Goal: Task Accomplishment & Management: Use online tool/utility

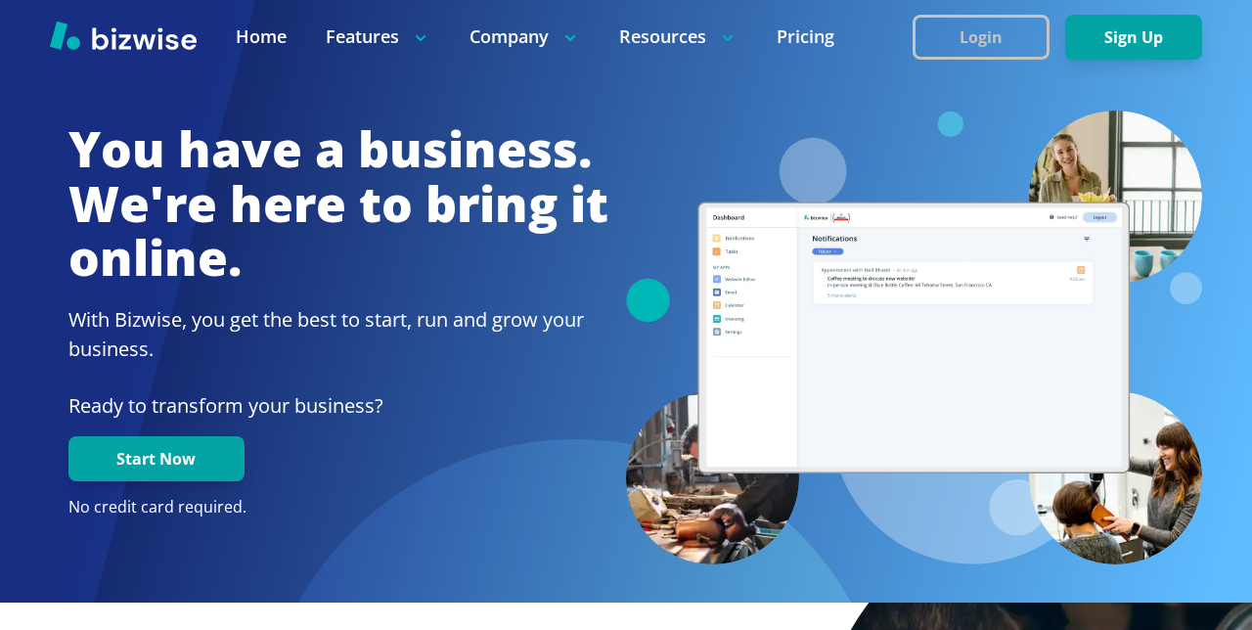
click at [1045, 20] on button "Login" at bounding box center [981, 37] width 137 height 45
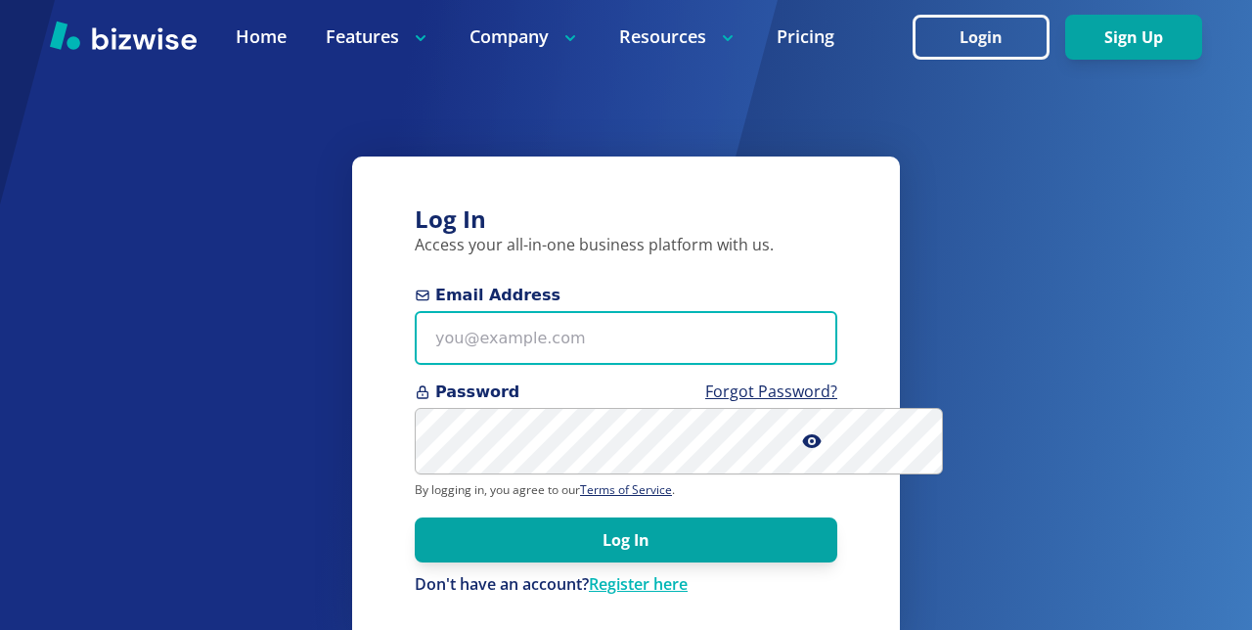
type input "[PERSON_NAME][EMAIL_ADDRESS][DOMAIN_NAME]"
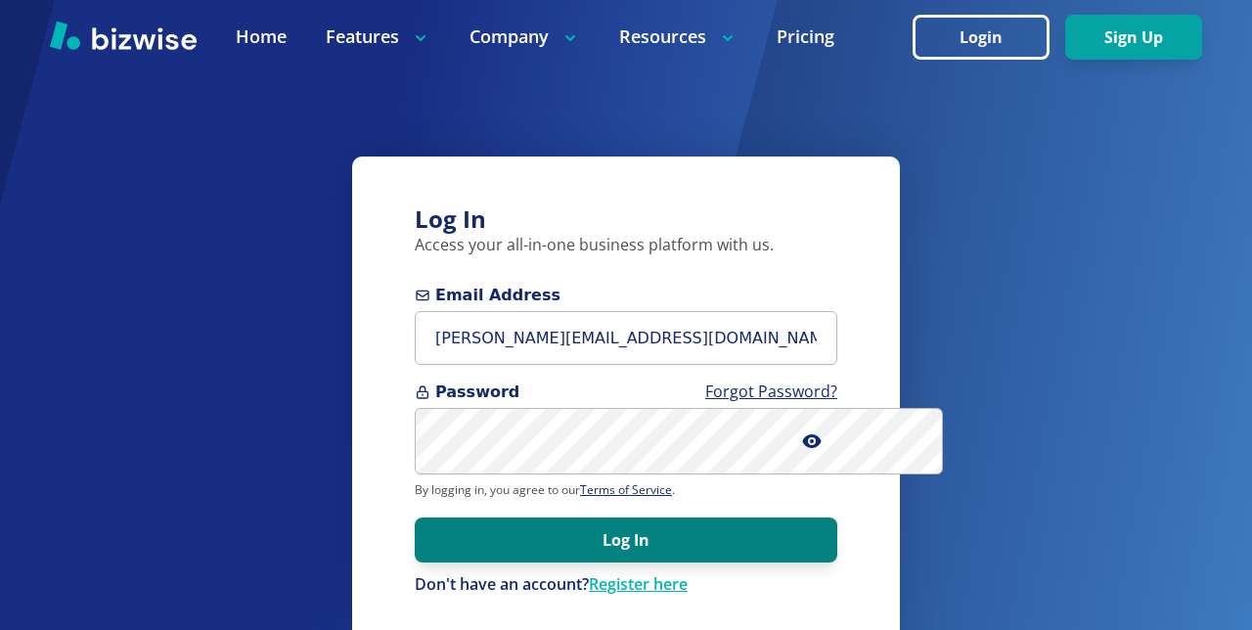
click at [605, 562] on button "Log In" at bounding box center [626, 539] width 423 height 45
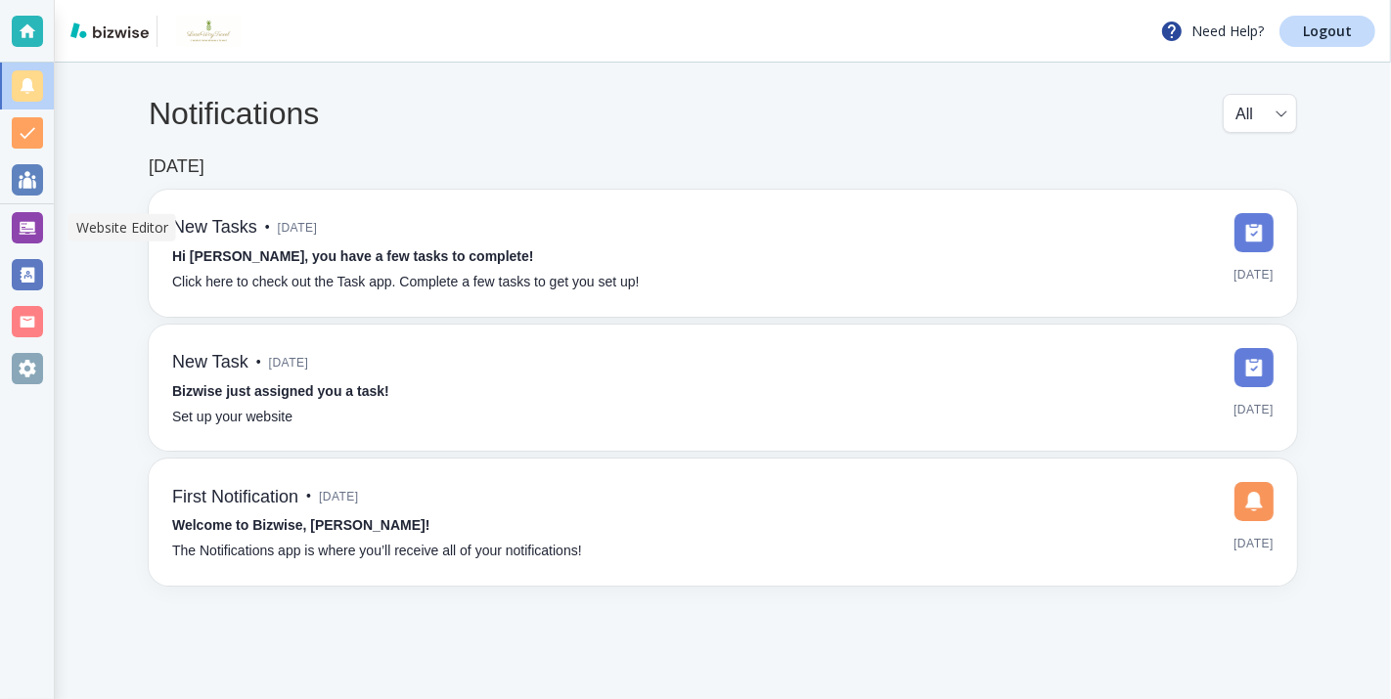
click at [32, 225] on div at bounding box center [27, 227] width 31 height 31
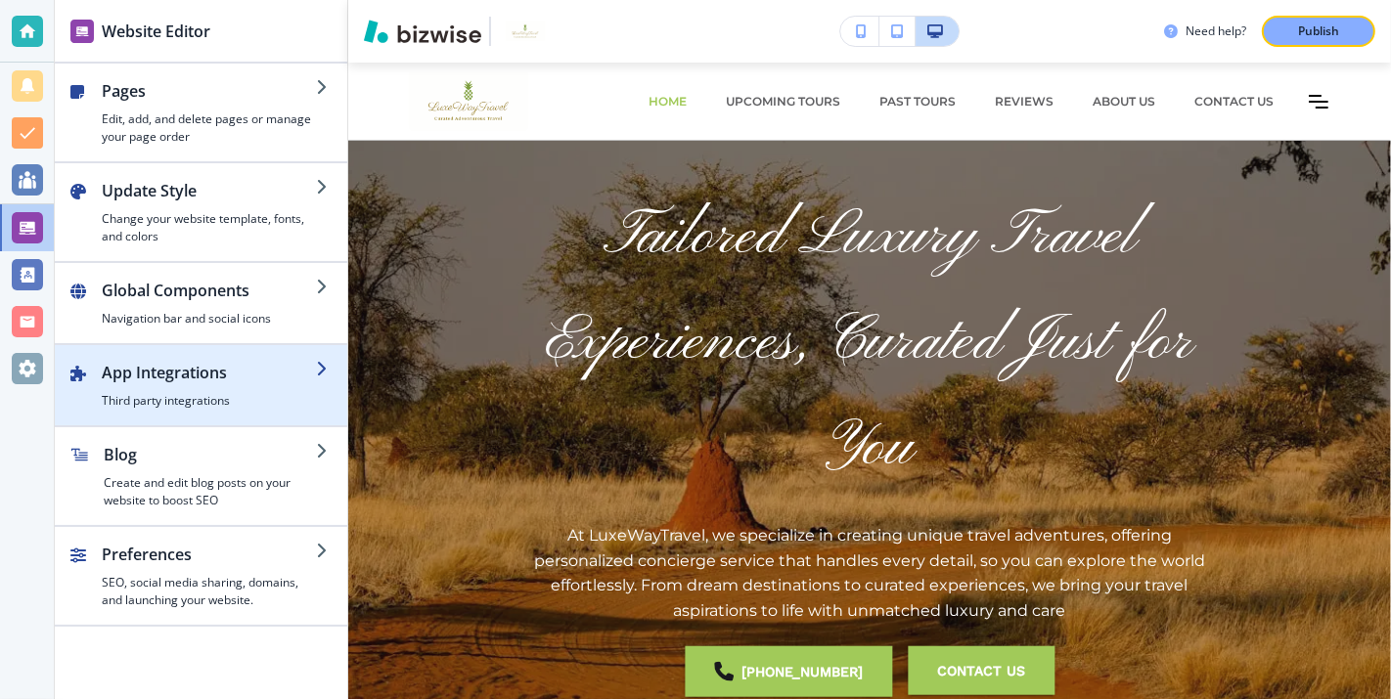
click at [283, 376] on h2 "App Integrations" at bounding box center [209, 372] width 214 height 23
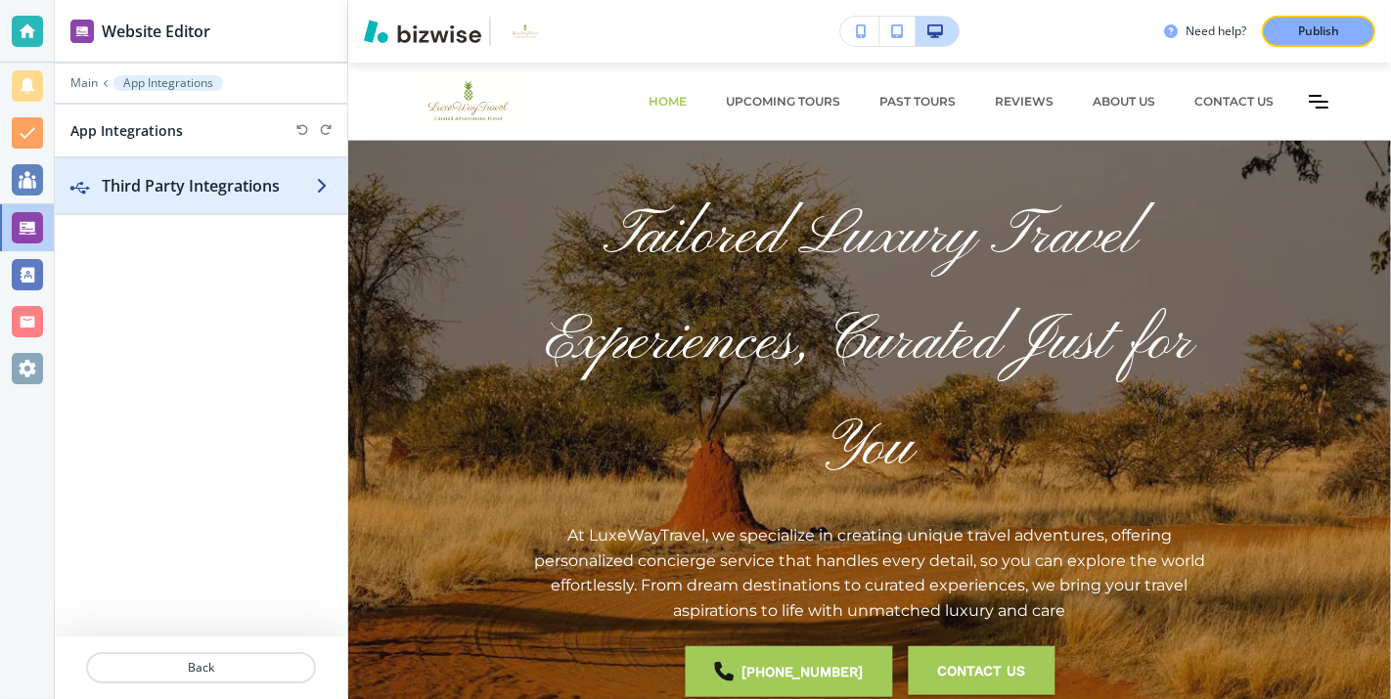
click at [285, 188] on h2 "Third Party Integrations" at bounding box center [209, 185] width 214 height 23
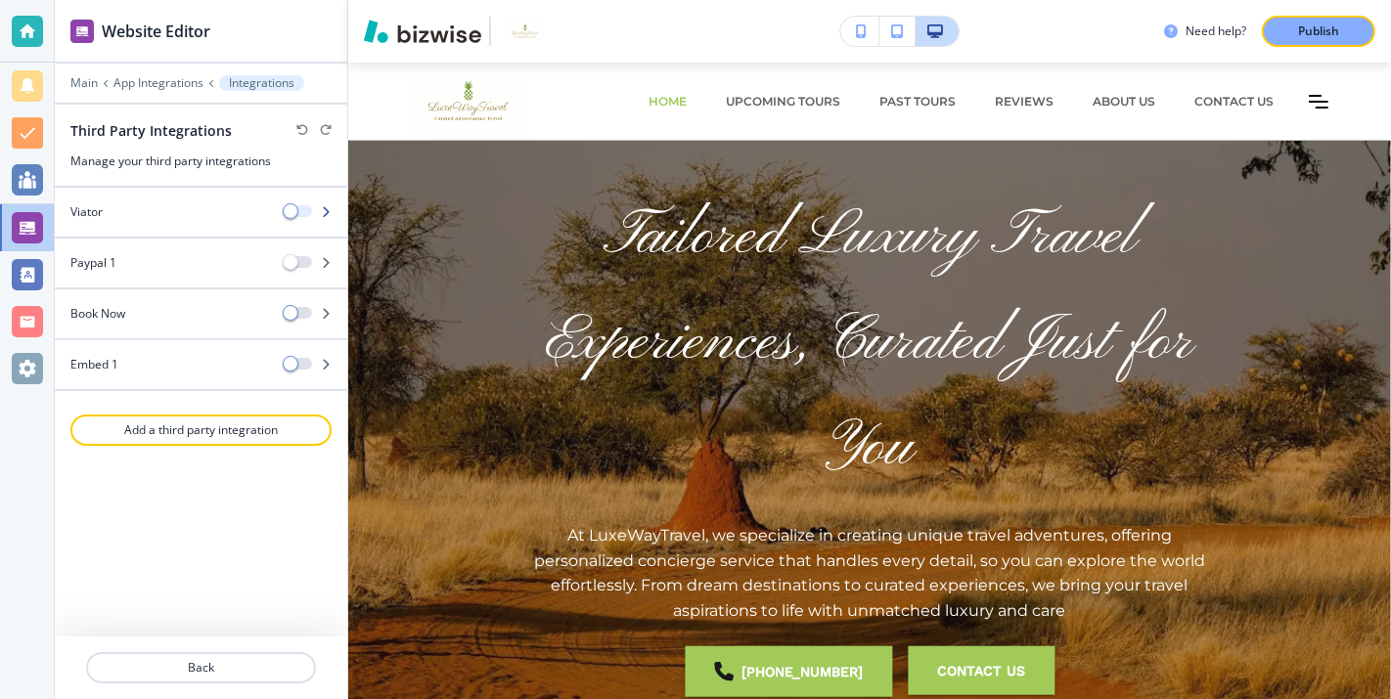
click at [304, 207] on button "button" at bounding box center [298, 211] width 27 height 12
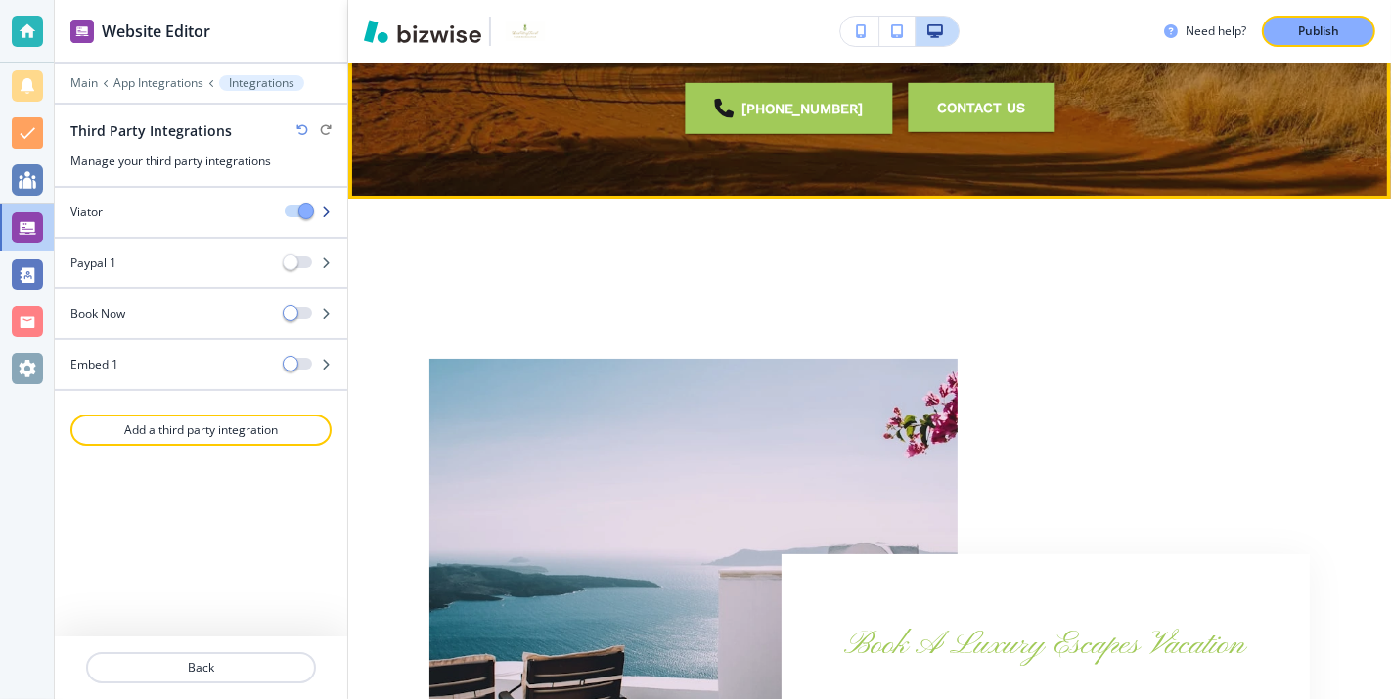
scroll to position [675, 0]
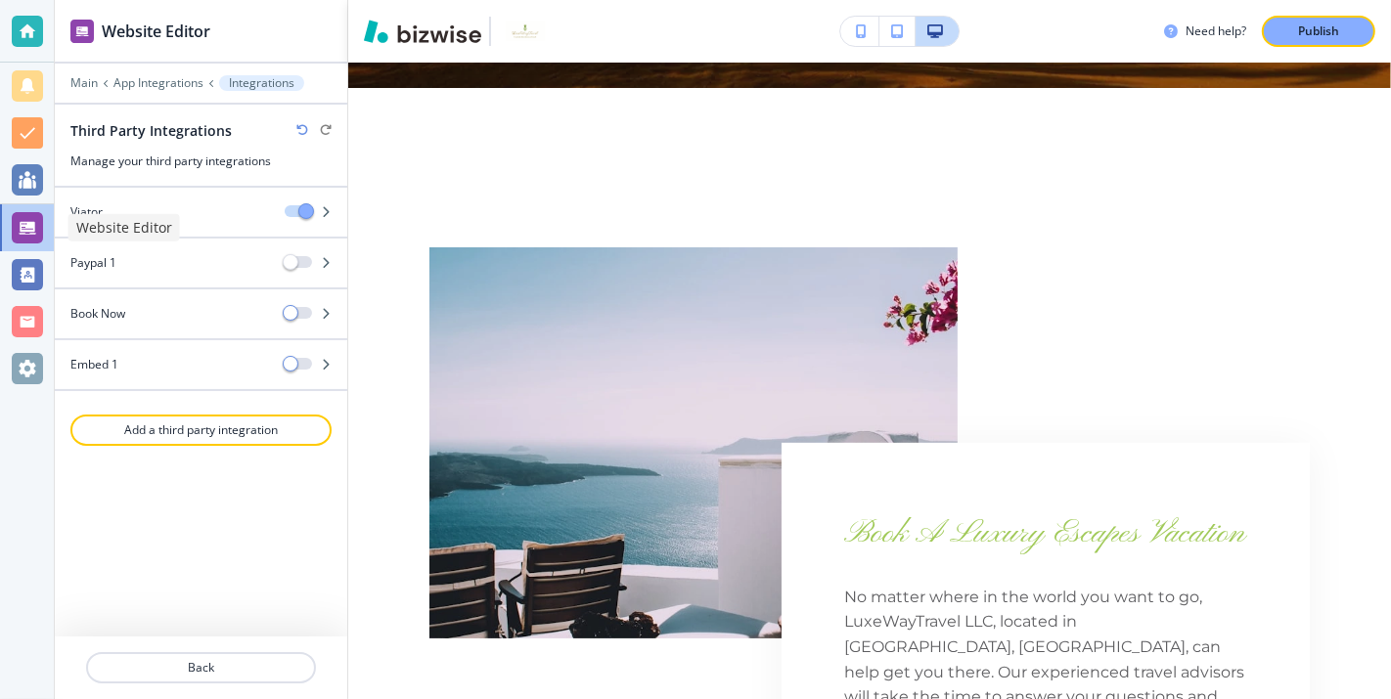
click at [36, 226] on div at bounding box center [27, 227] width 31 height 31
click at [90, 81] on p "Main" at bounding box center [83, 83] width 27 height 14
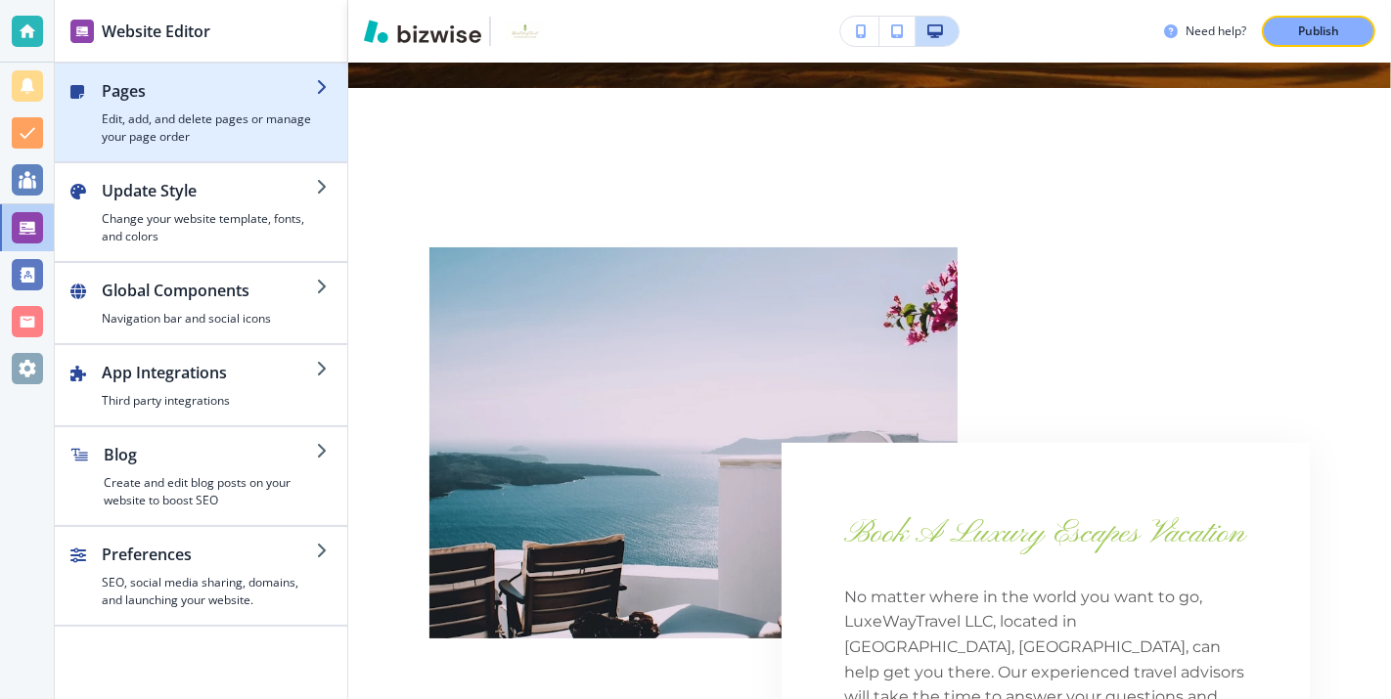
click at [182, 107] on div "button" at bounding box center [209, 107] width 214 height 8
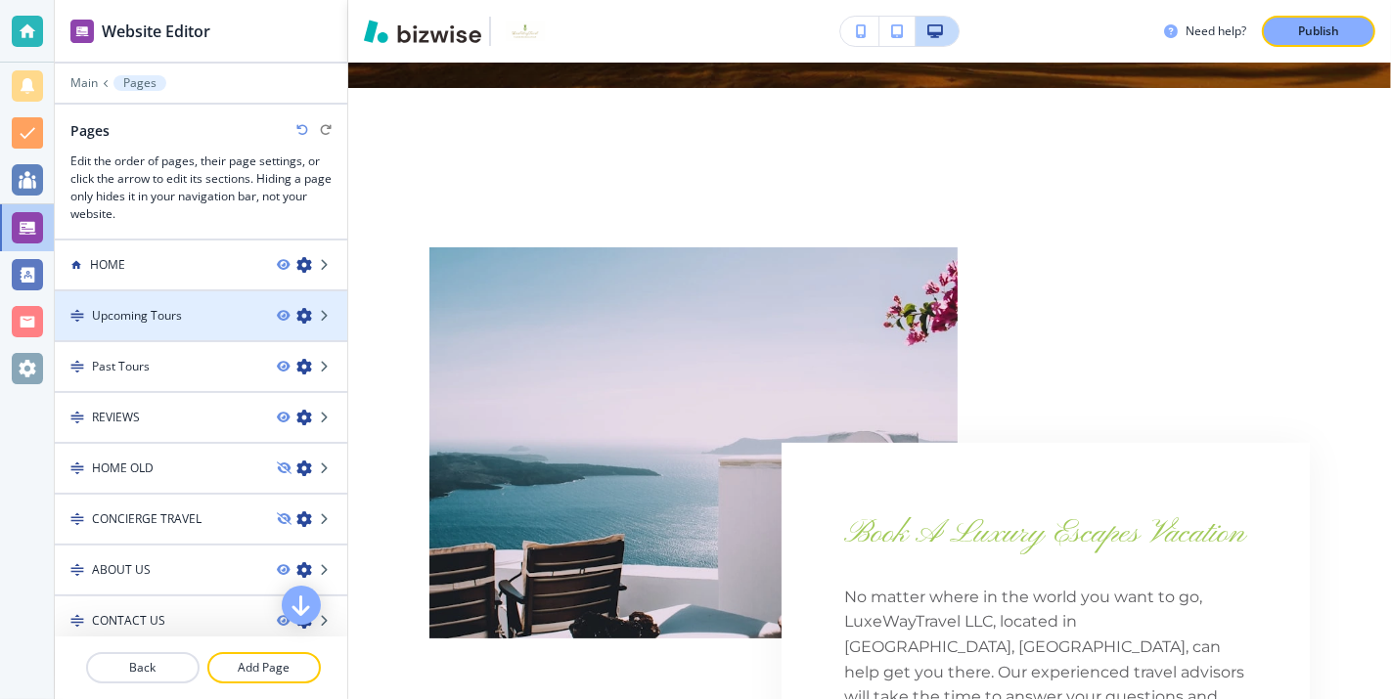
click at [220, 310] on div "Upcoming Tours" at bounding box center [158, 316] width 206 height 18
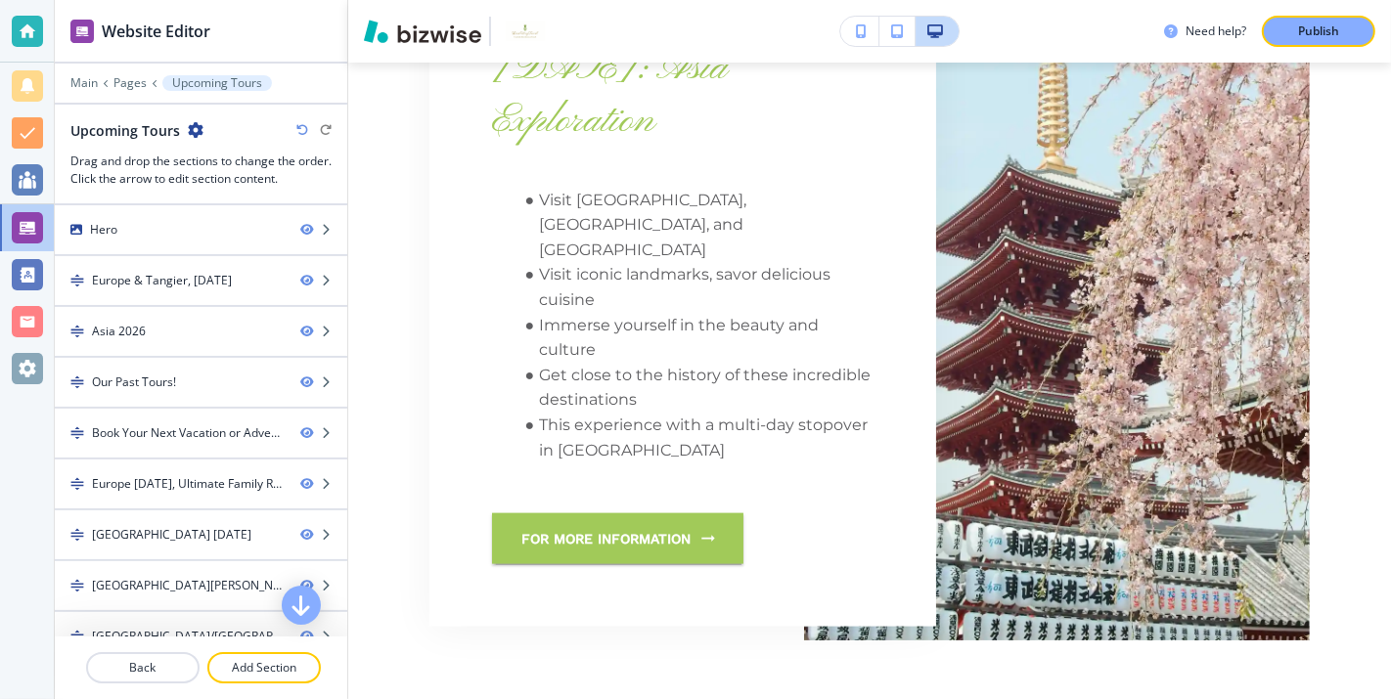
scroll to position [1763, 0]
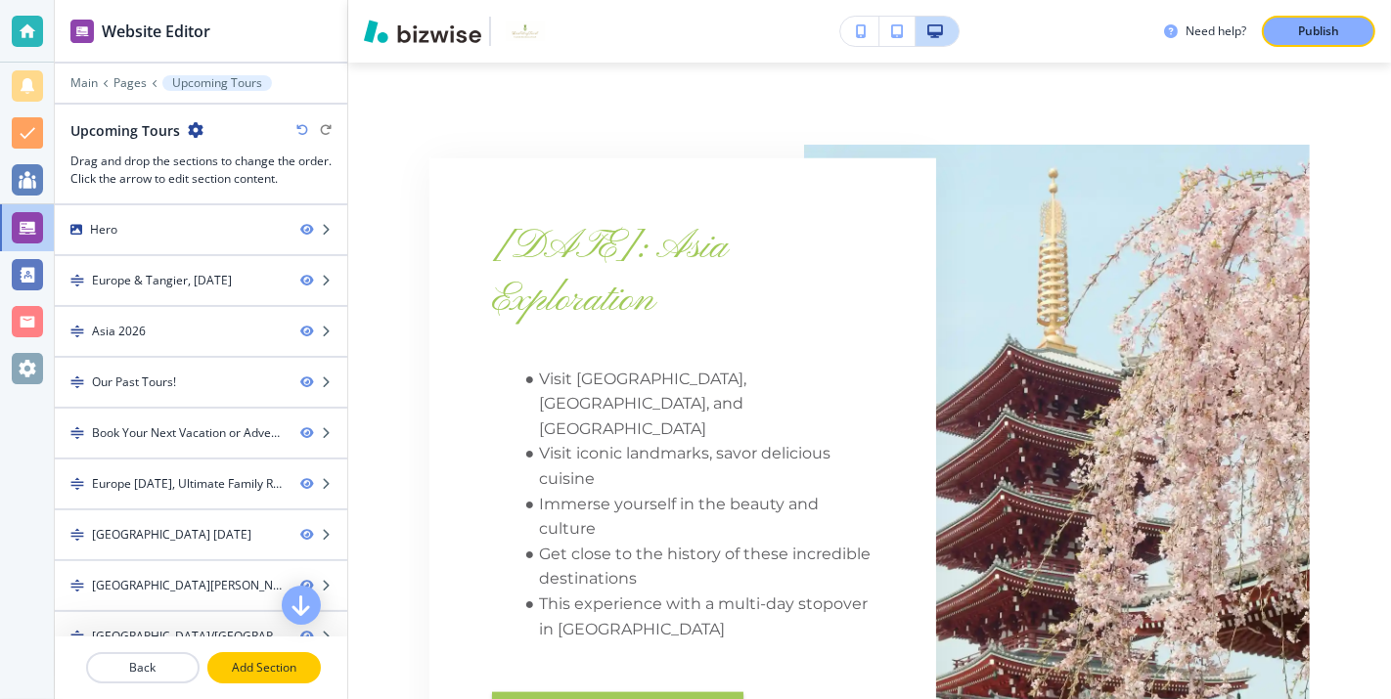
click at [267, 669] on p "Add Section" at bounding box center [264, 668] width 110 height 18
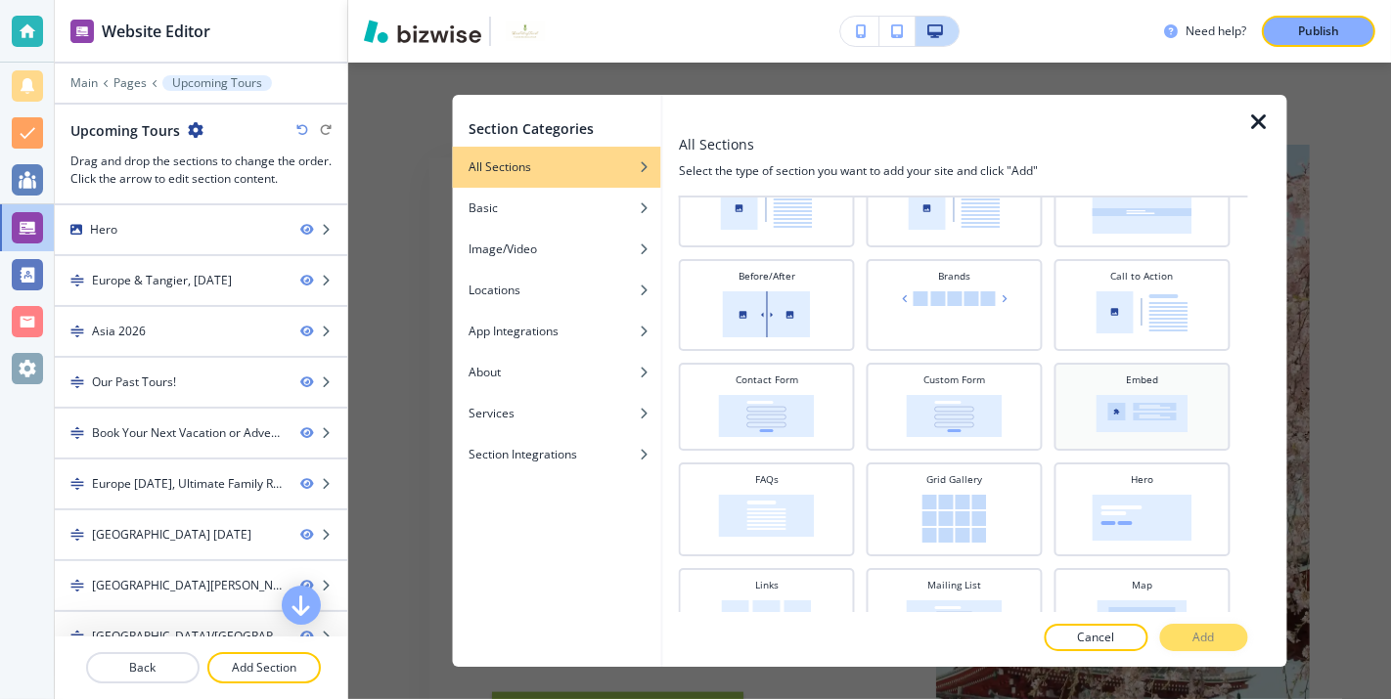
scroll to position [98, 0]
click at [1138, 304] on img at bounding box center [1142, 310] width 92 height 42
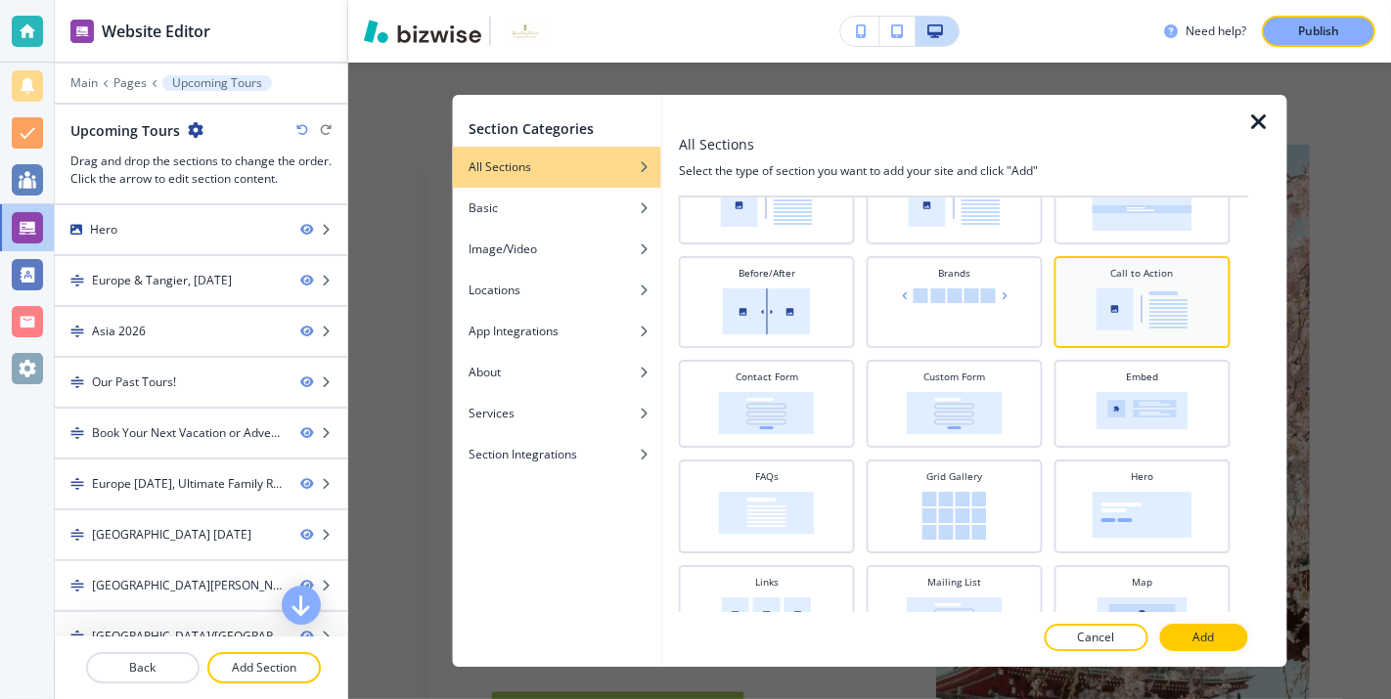
click at [1114, 305] on img at bounding box center [1142, 310] width 92 height 42
click at [1206, 637] on p "Add" at bounding box center [1203, 638] width 22 height 18
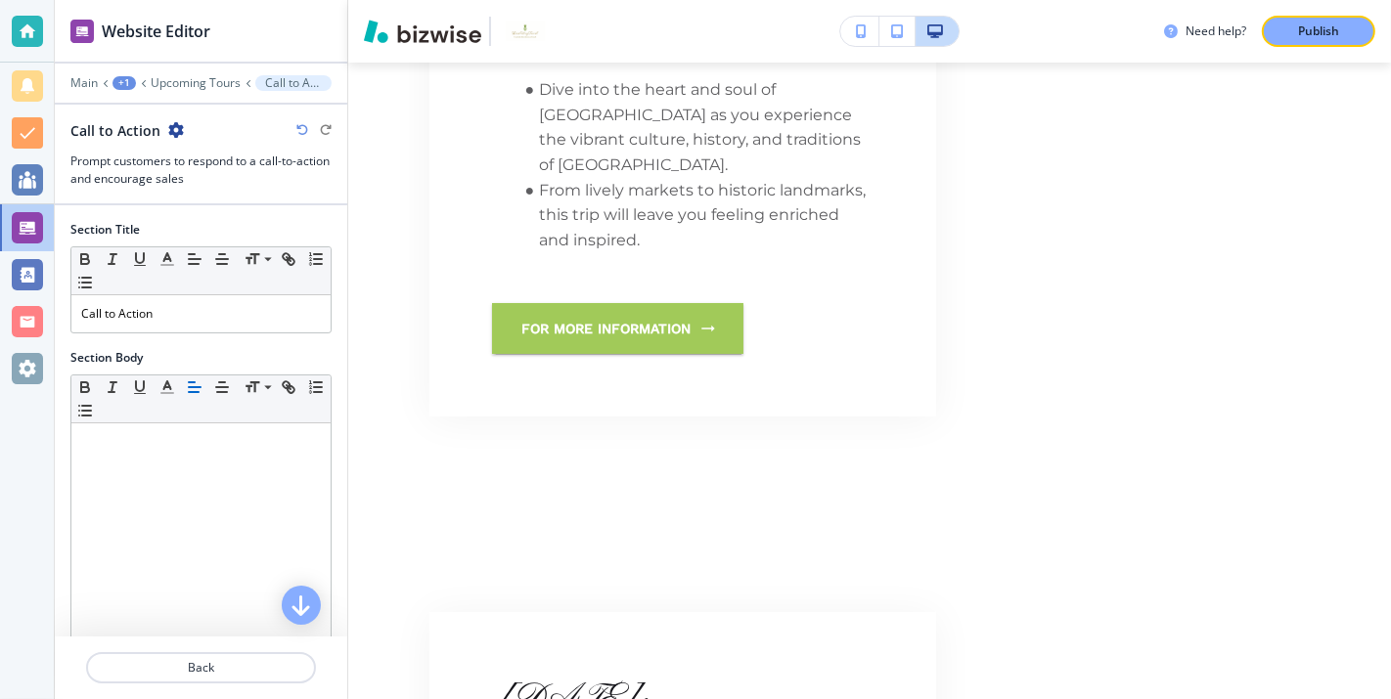
scroll to position [7543, 0]
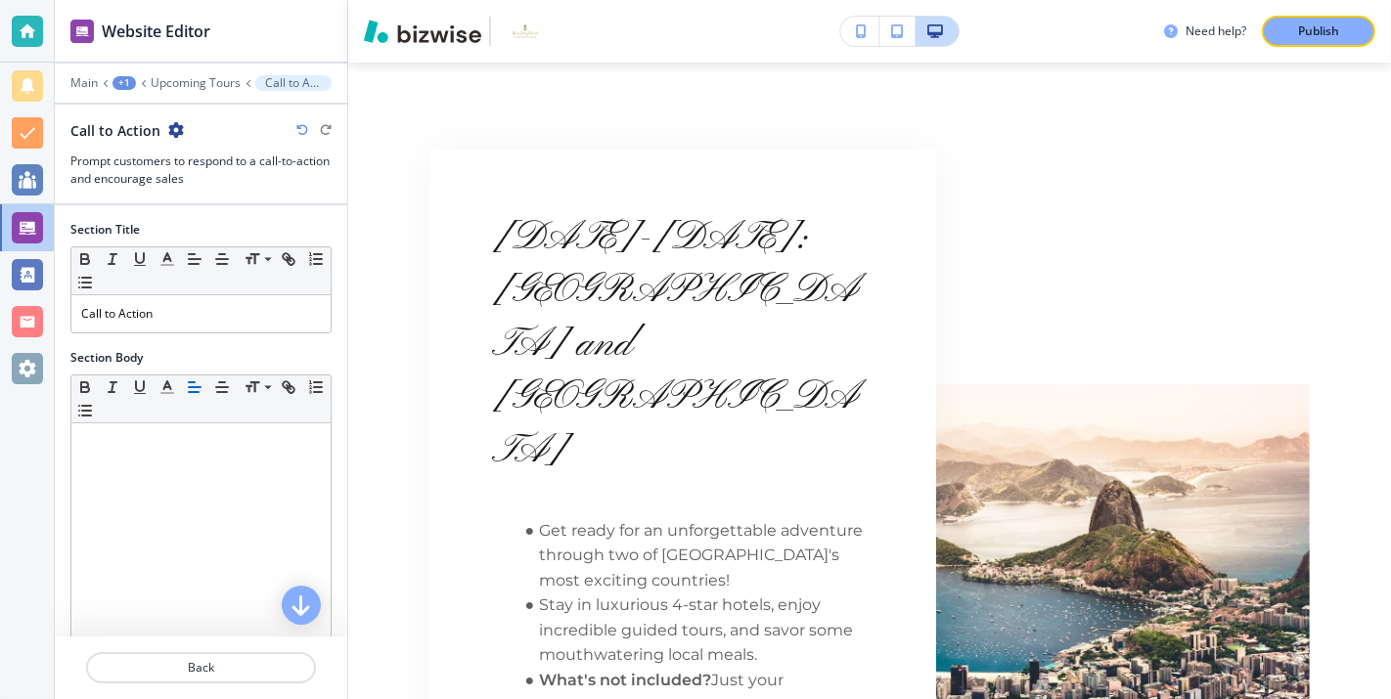
drag, startPoint x: 175, startPoint y: 307, endPoint x: 41, endPoint y: 321, distance: 134.7
click at [40, 321] on div "Website Editor Main +1 Upcoming Tours Call to Action Call to Action Prompt cust…" at bounding box center [695, 349] width 1391 height 699
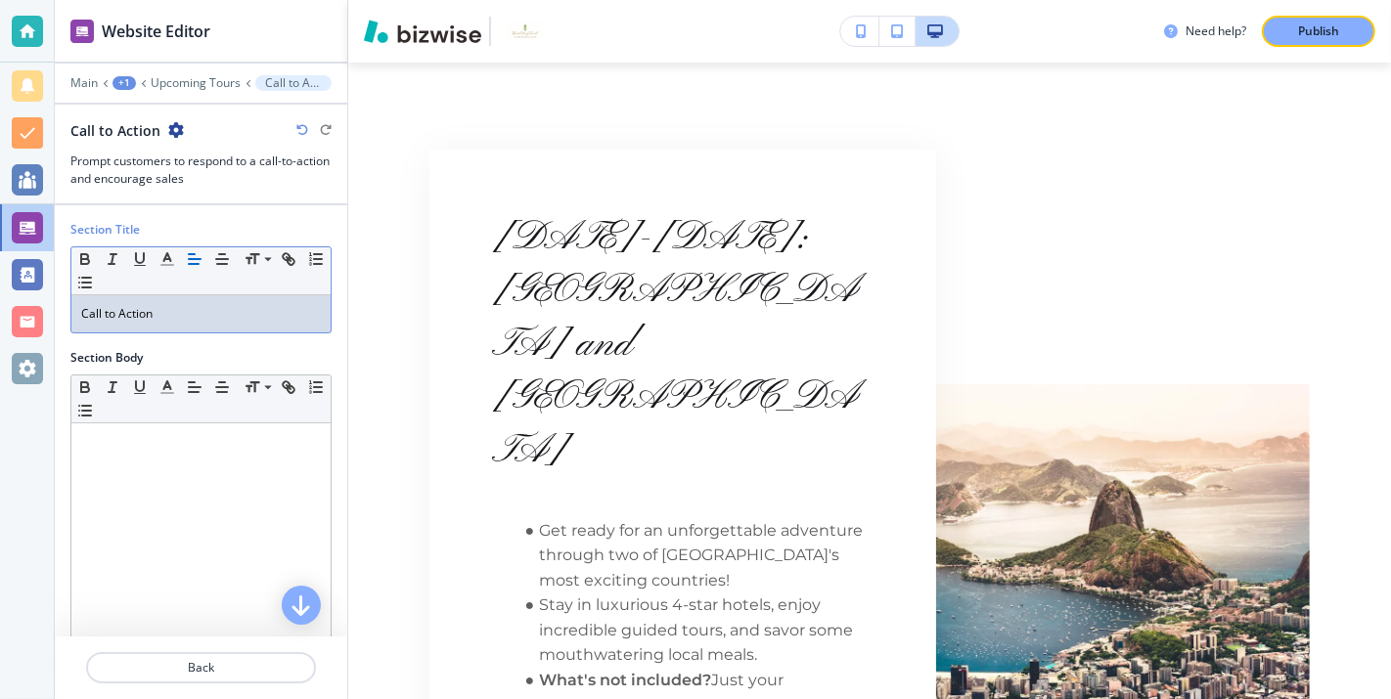
click at [176, 317] on p "Call to Action" at bounding box center [201, 314] width 240 height 18
drag, startPoint x: 163, startPoint y: 314, endPoint x: 73, endPoint y: 314, distance: 90.0
click at [73, 314] on div "Call to Action" at bounding box center [200, 313] width 259 height 37
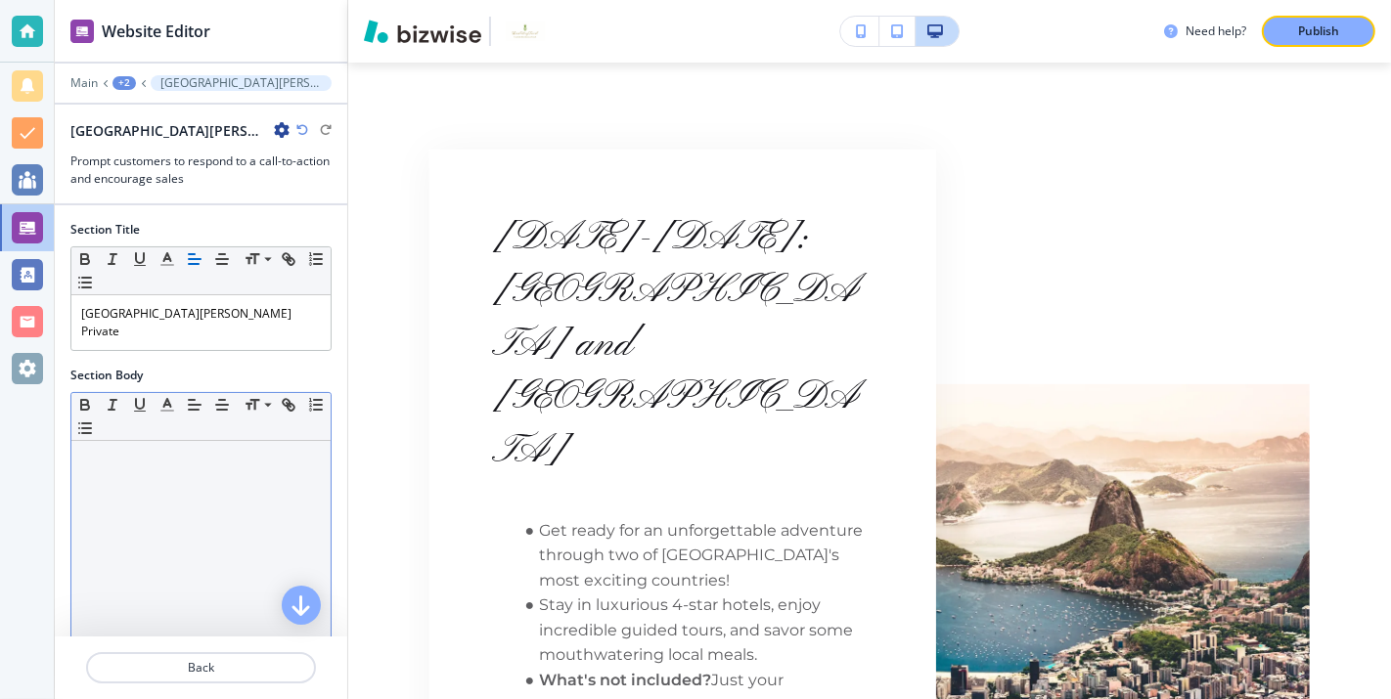
click at [137, 407] on div "Small Normal Large Huge" at bounding box center [200, 417] width 259 height 48
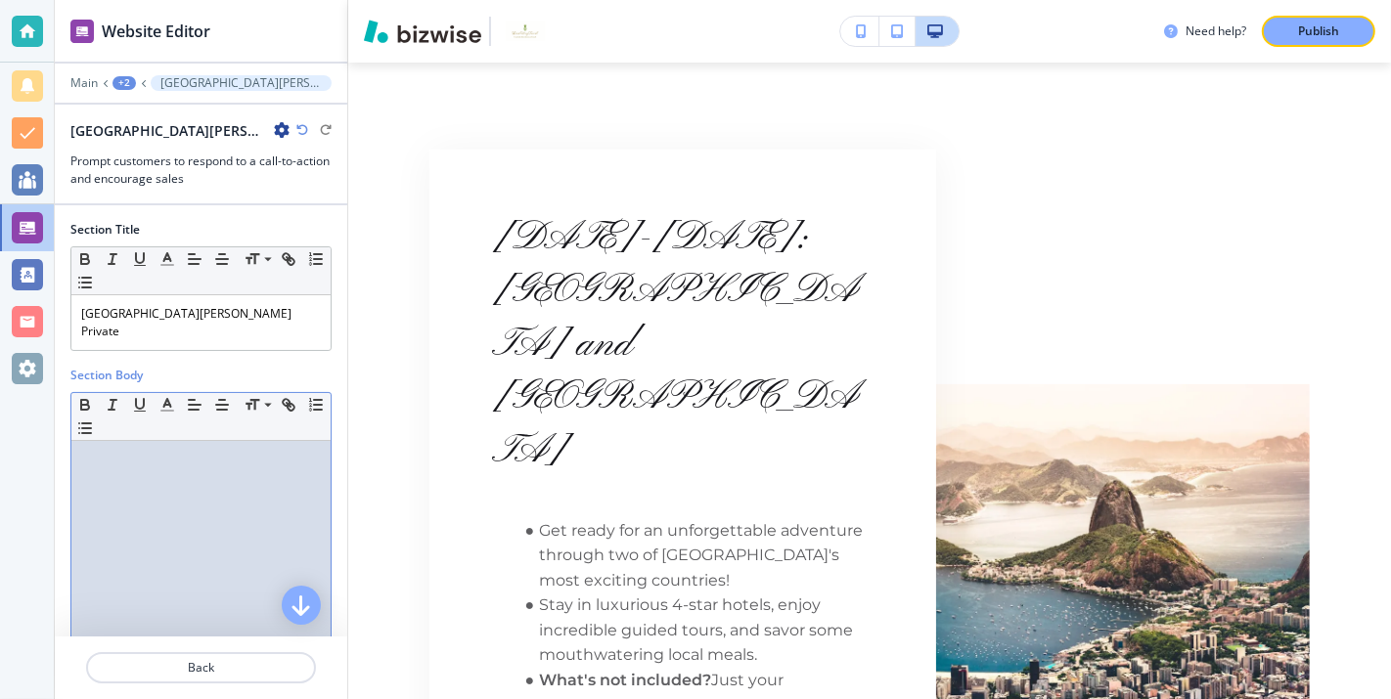
click at [121, 450] on div at bounding box center [200, 568] width 259 height 254
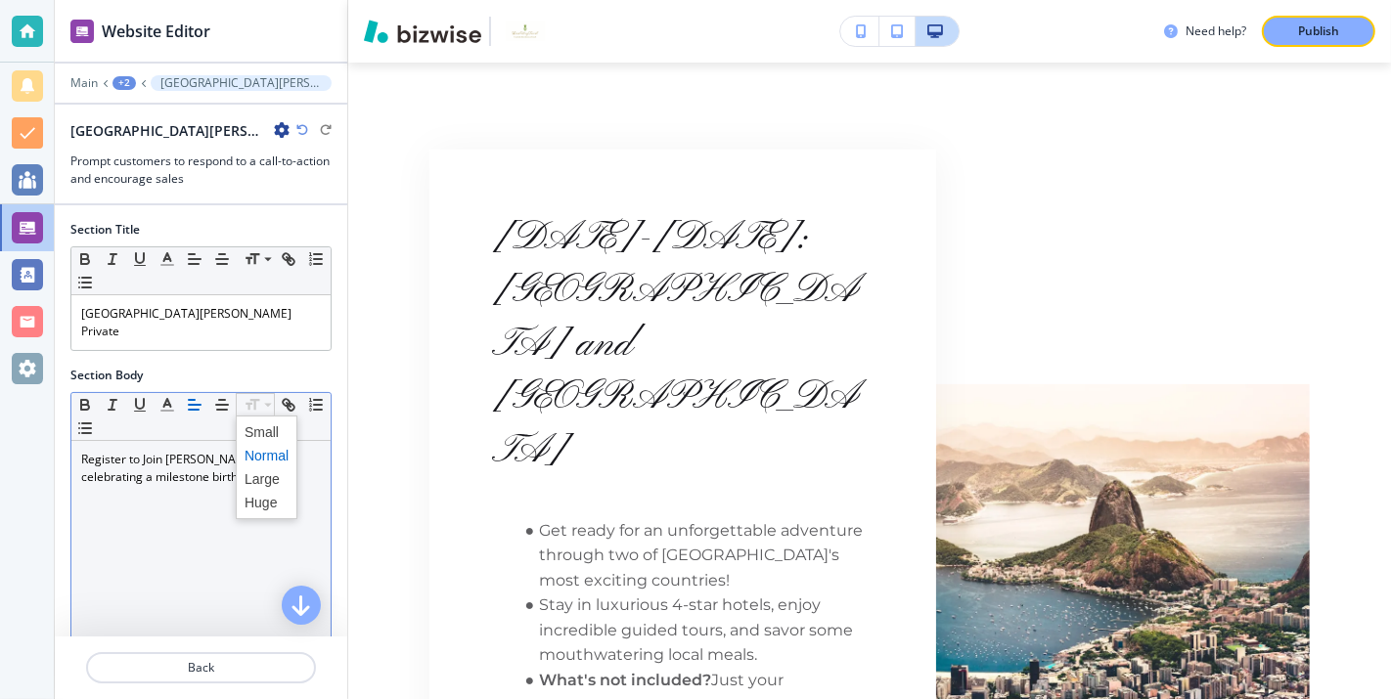
click at [182, 512] on div "Register to Join [PERSON_NAME] in celebrating a milestone birthday." at bounding box center [200, 568] width 259 height 254
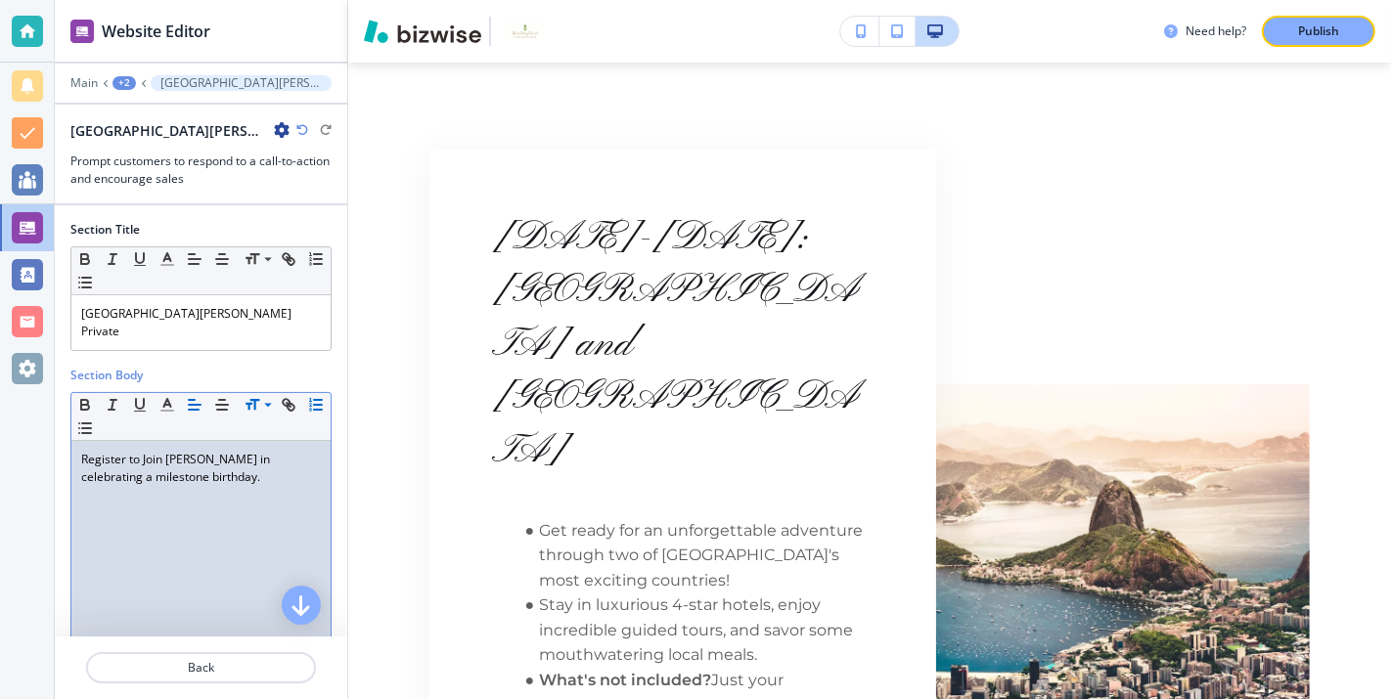
click at [318, 405] on line "button" at bounding box center [318, 405] width 8 height 0
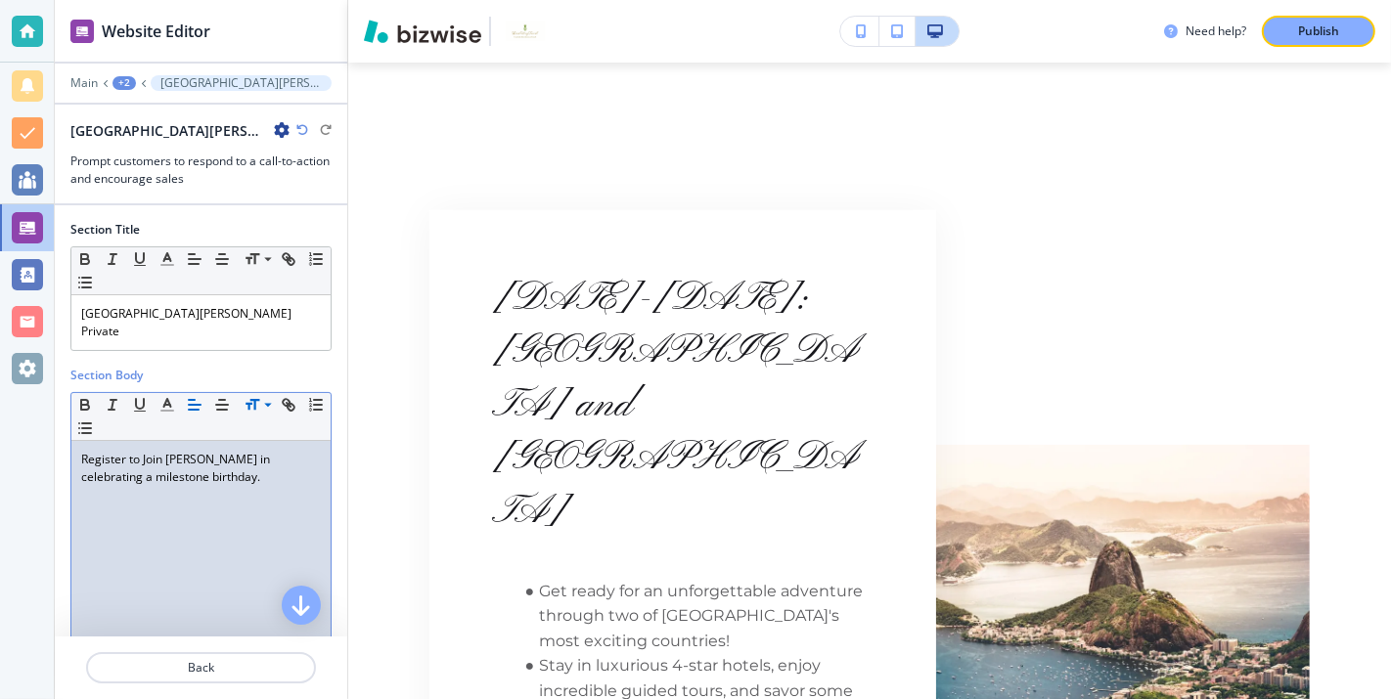
scroll to position [7484, 0]
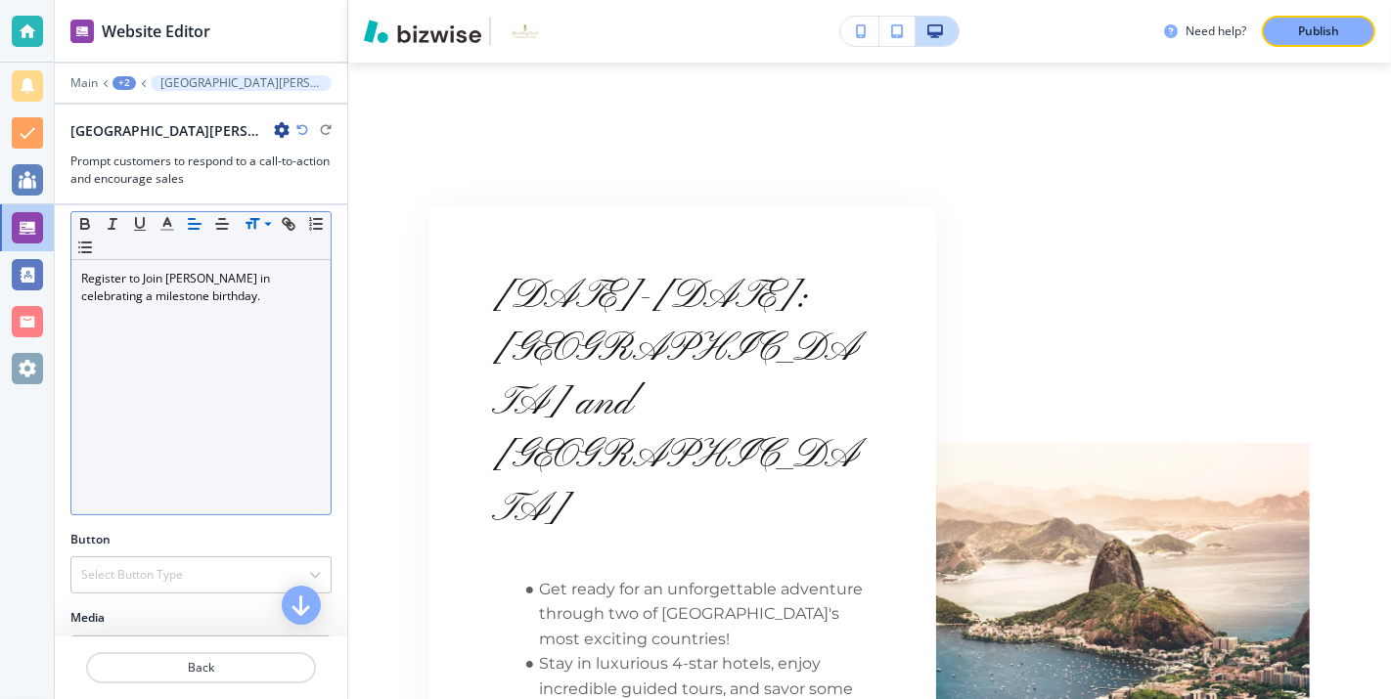
scroll to position [295, 0]
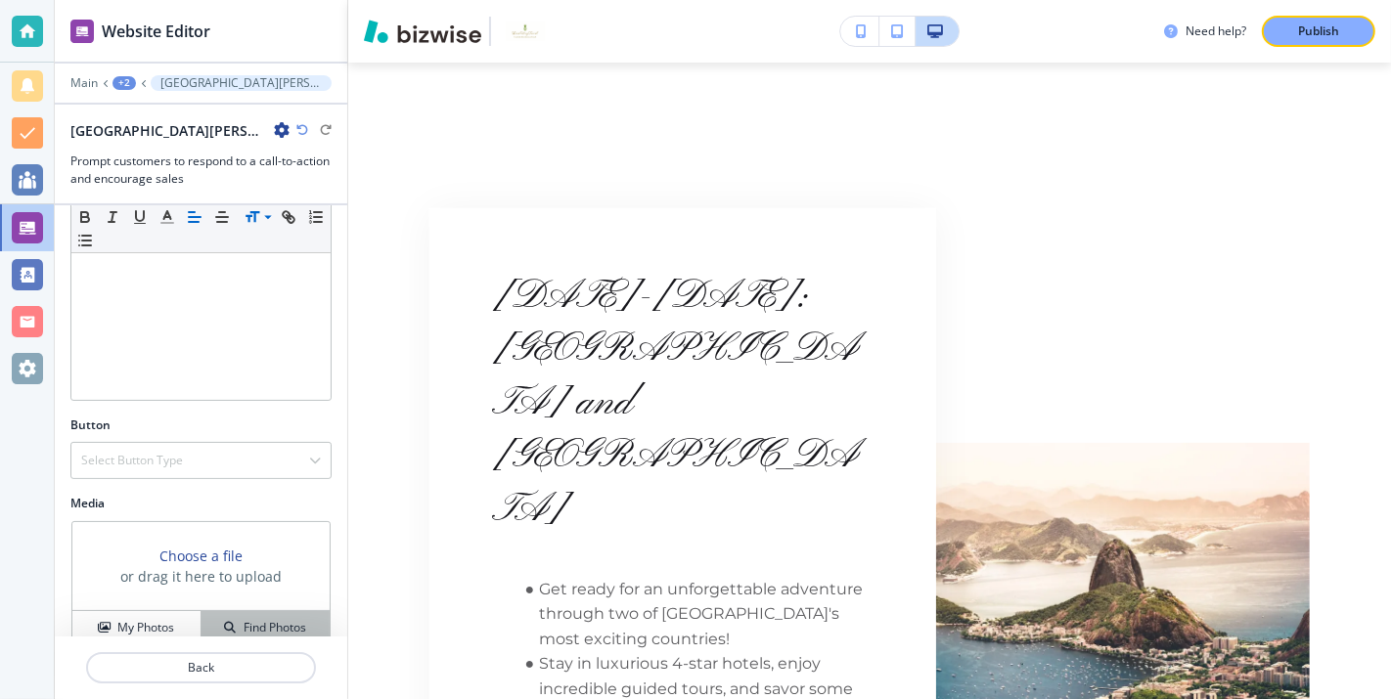
click at [269, 619] on h4 "Find Photos" at bounding box center [275, 628] width 63 height 18
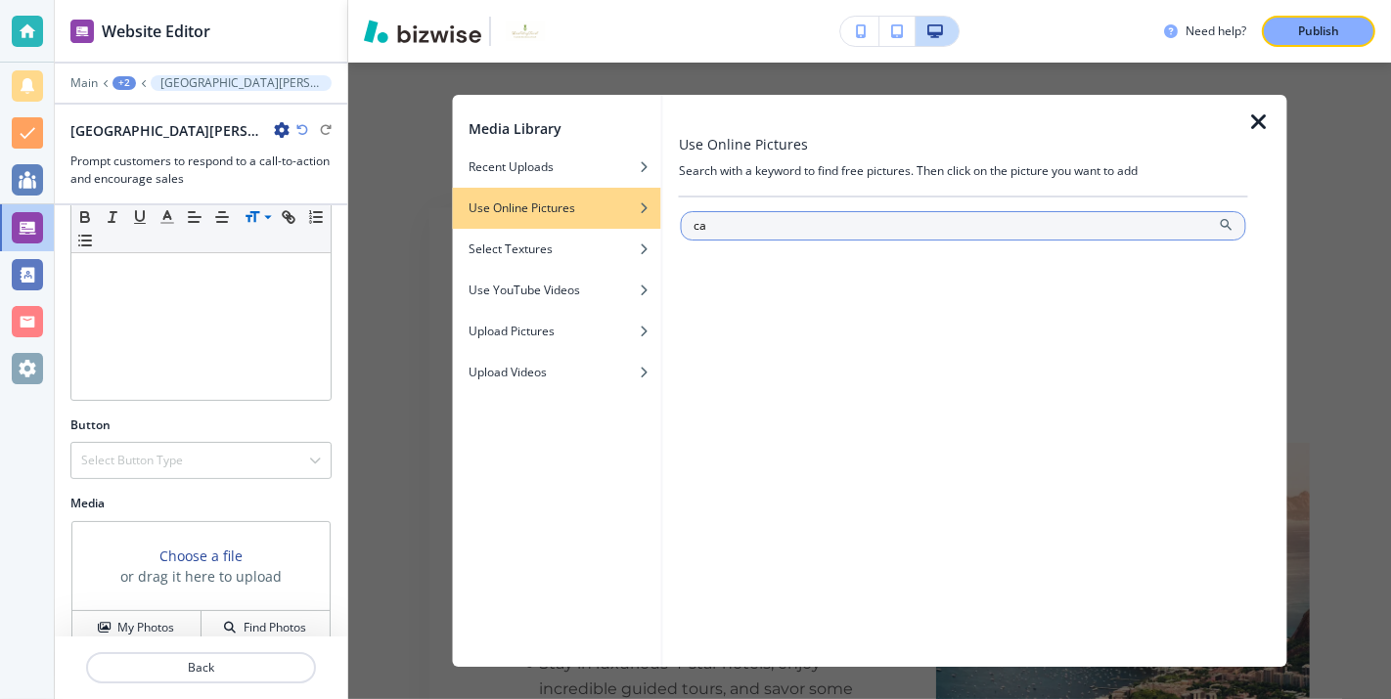
type input "c"
type input "cabo san [PERSON_NAME]"
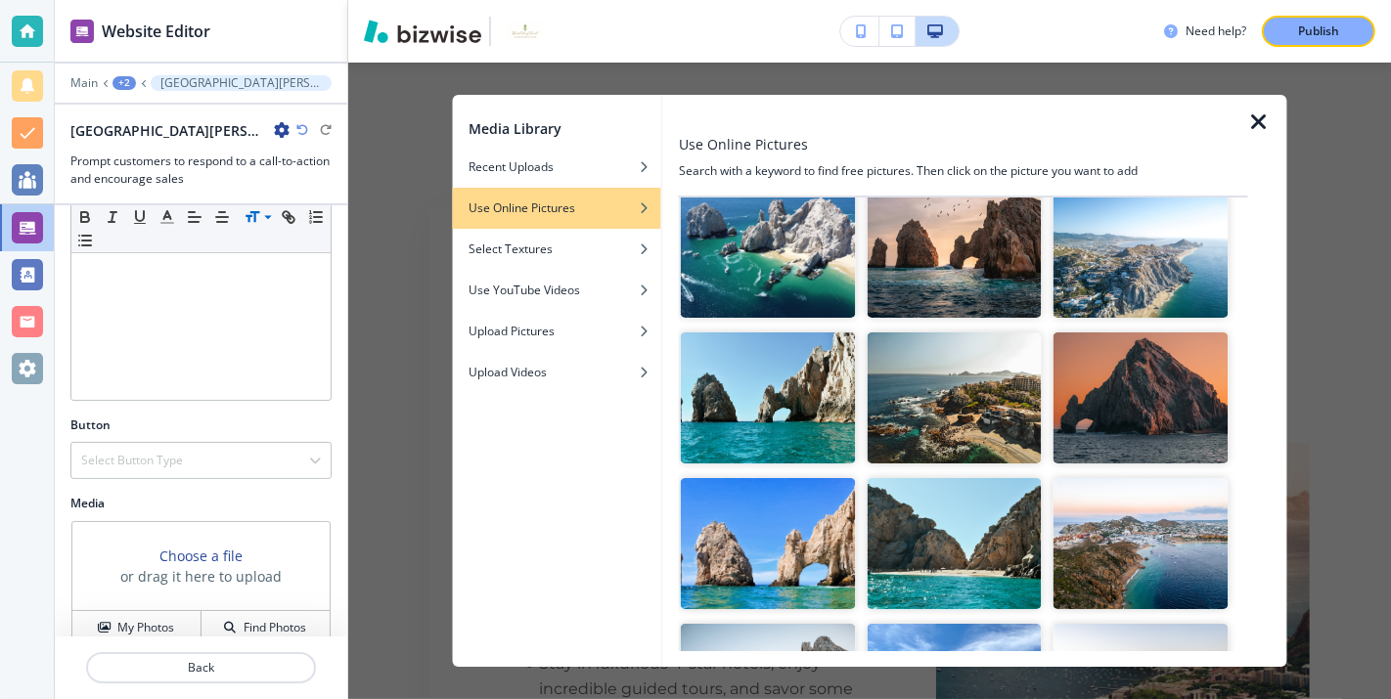
scroll to position [0, 0]
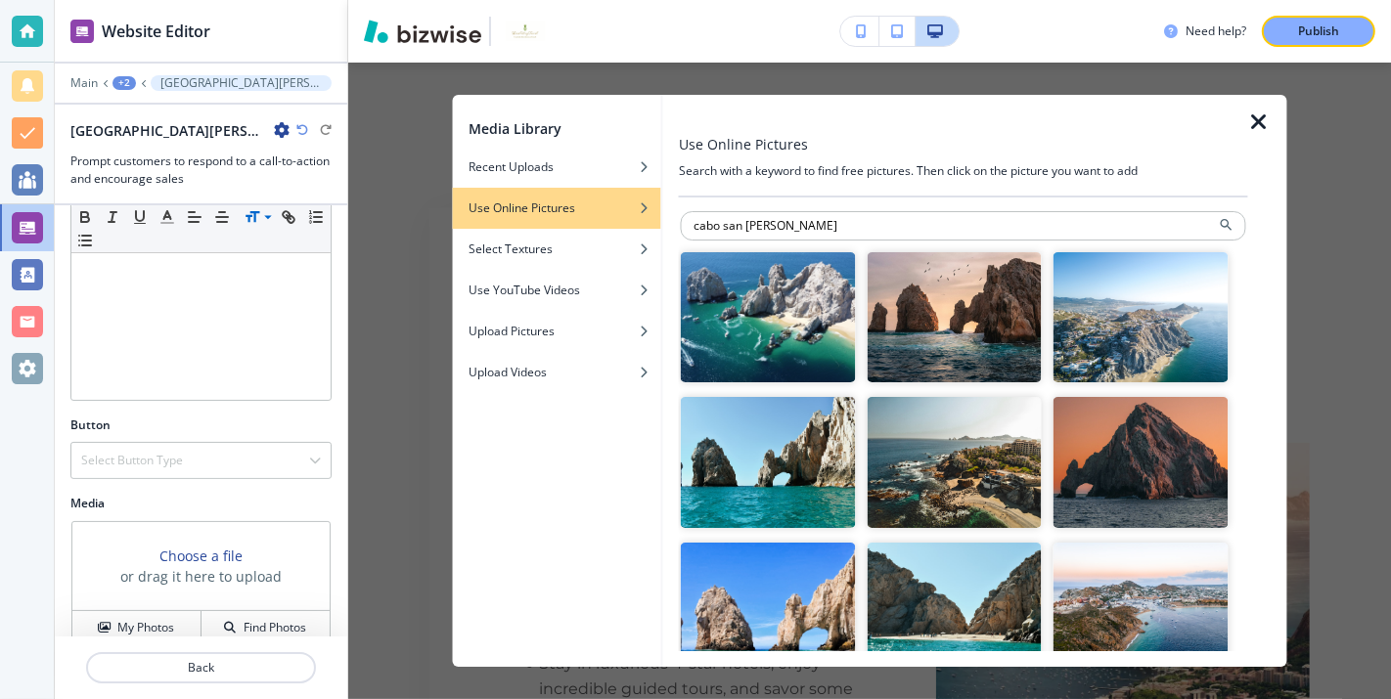
click at [800, 460] on img "button" at bounding box center [768, 463] width 175 height 131
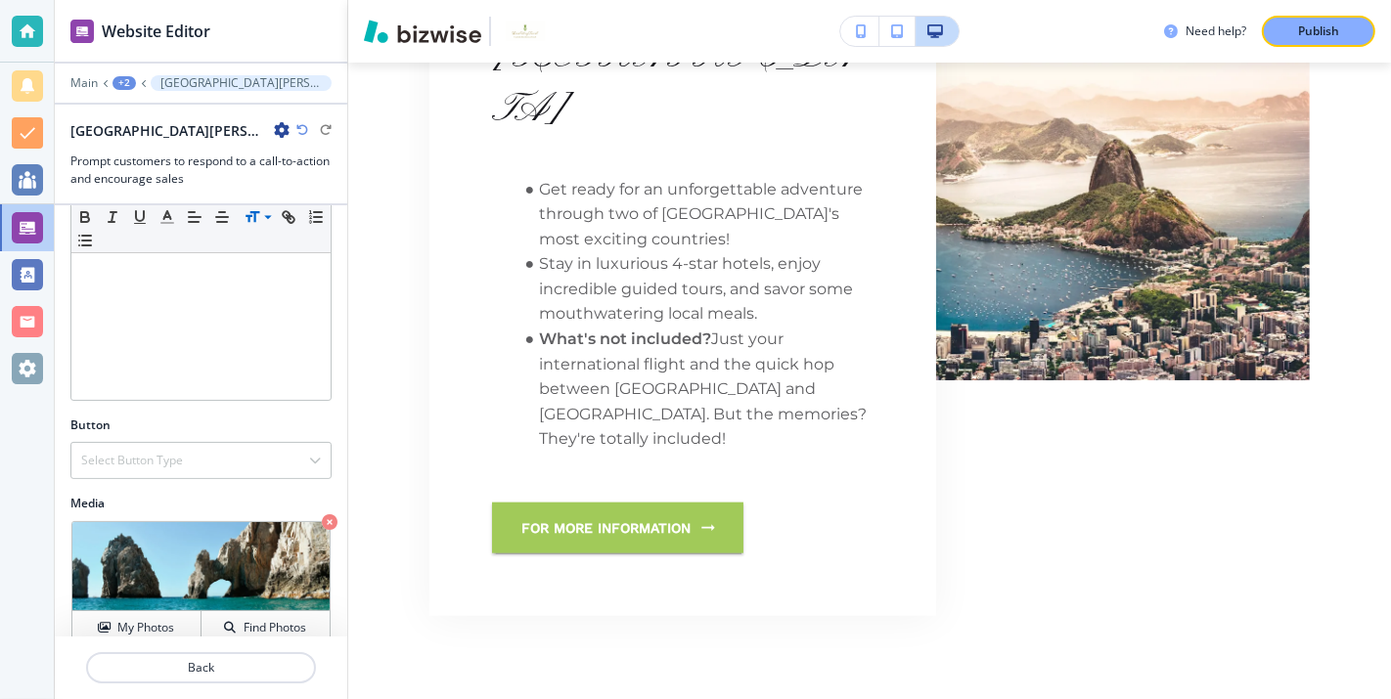
scroll to position [7851, 0]
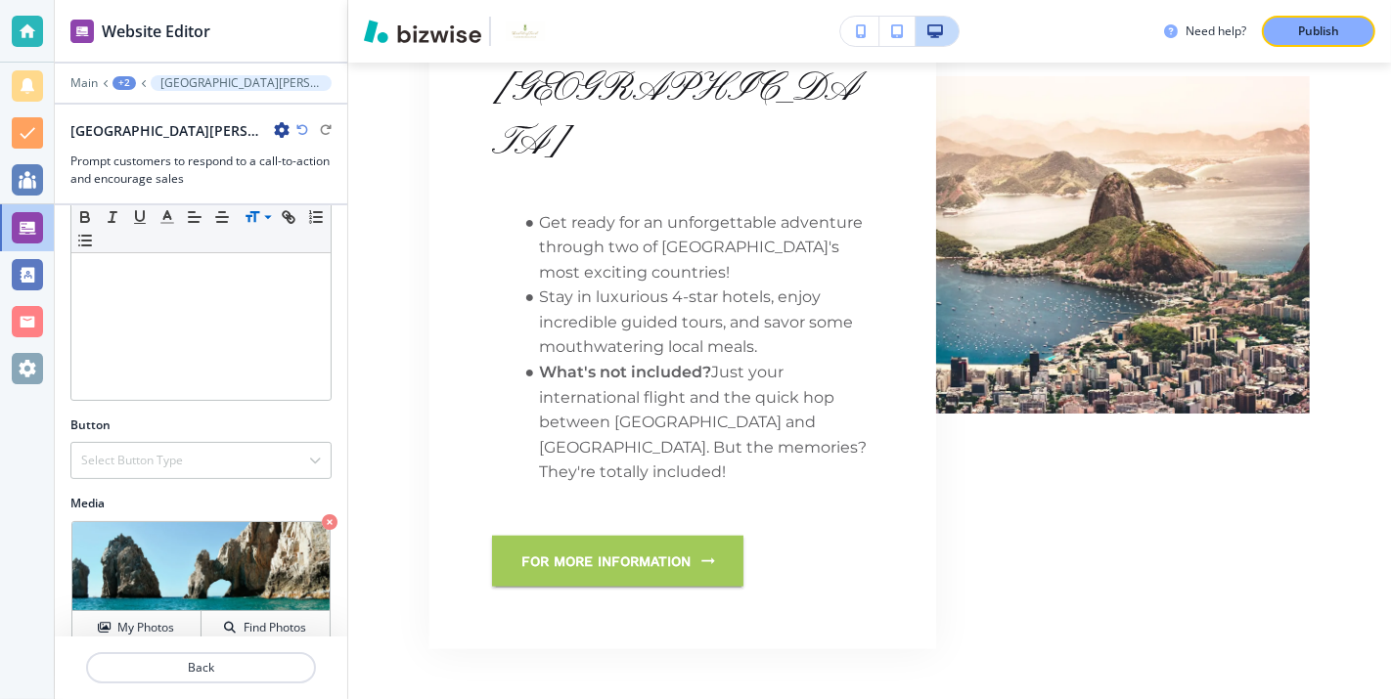
drag, startPoint x: 593, startPoint y: 327, endPoint x: 450, endPoint y: 337, distance: 143.2
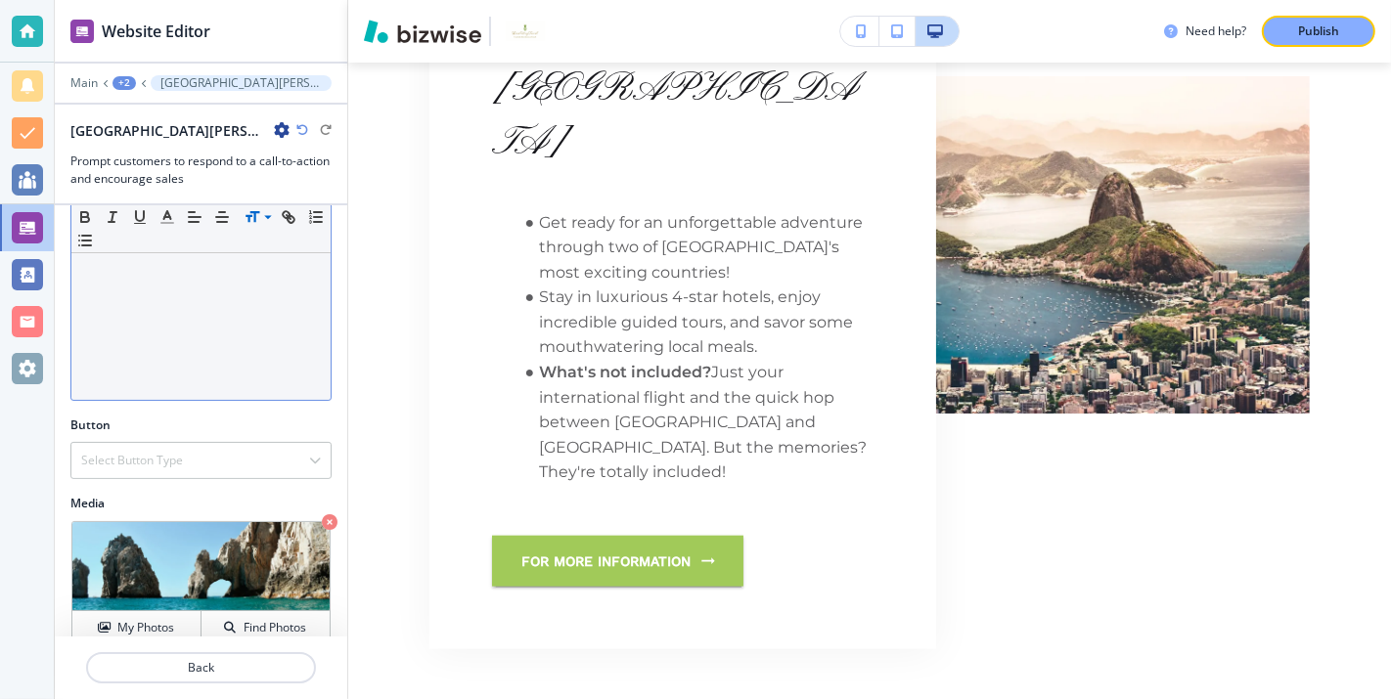
click at [224, 308] on div "Register to Join [PERSON_NAME] in celebrating a milestone birthday." at bounding box center [200, 273] width 259 height 254
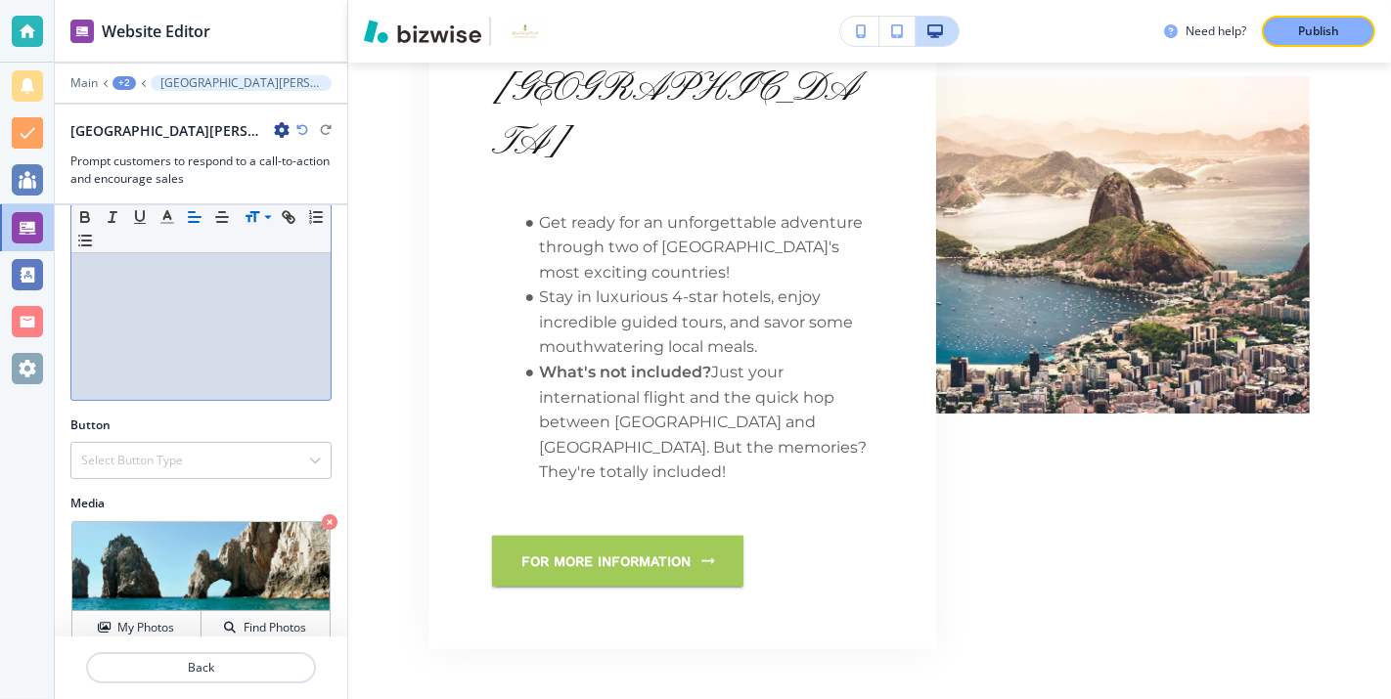
scroll to position [259, 0]
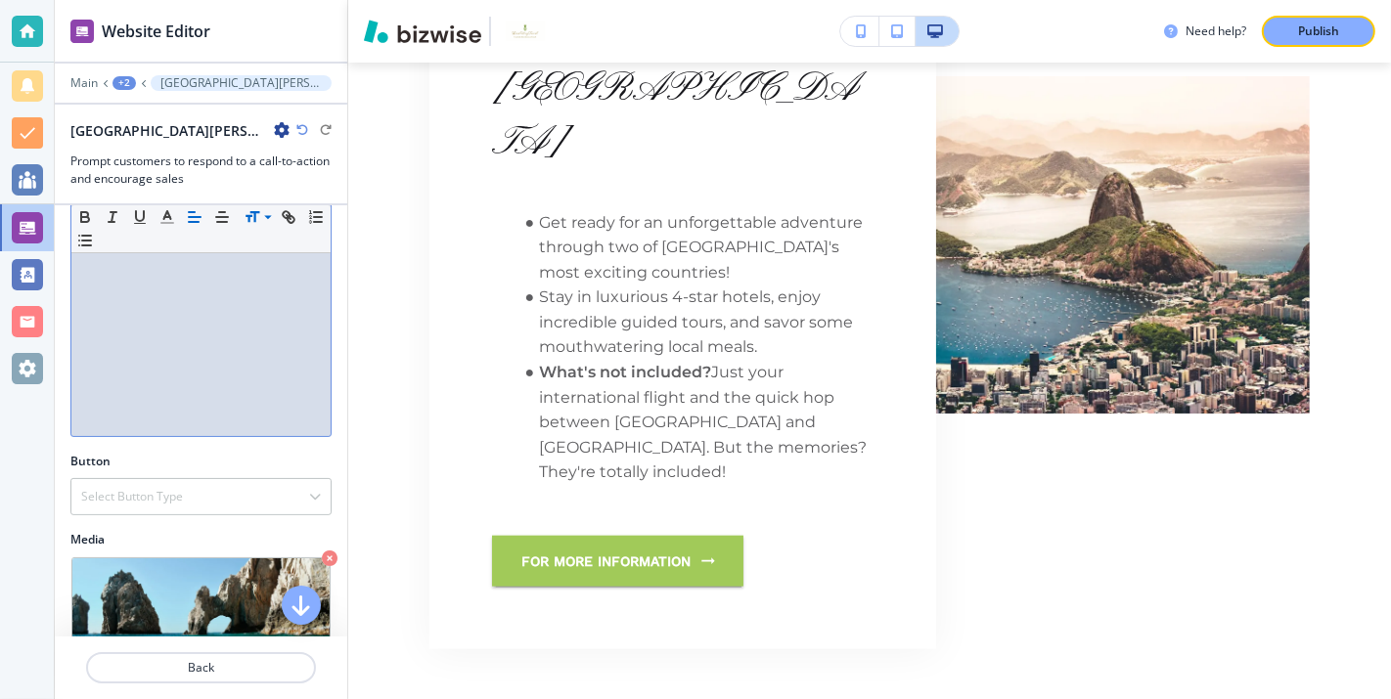
click at [274, 132] on icon "button" at bounding box center [282, 130] width 16 height 16
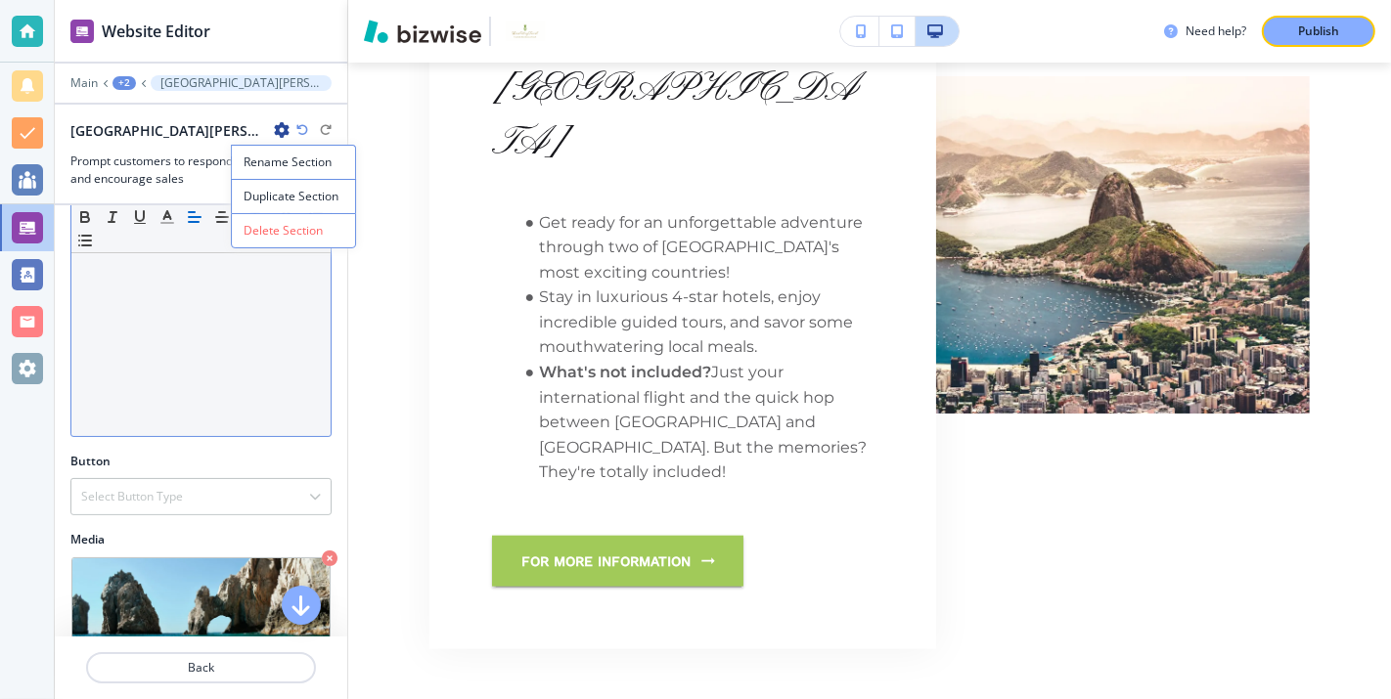
click at [214, 279] on div "Register to Join [PERSON_NAME] in celebrating a milestone birthday." at bounding box center [200, 309] width 259 height 254
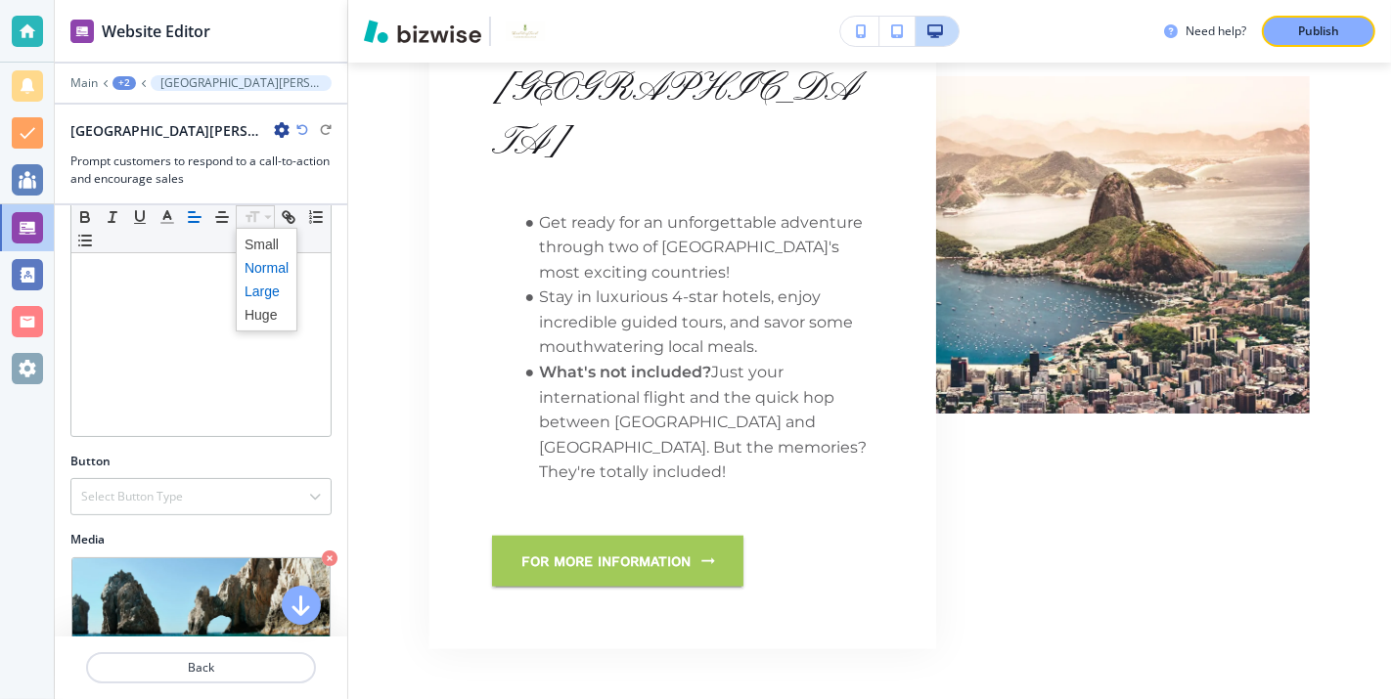
click at [276, 290] on span at bounding box center [267, 291] width 44 height 23
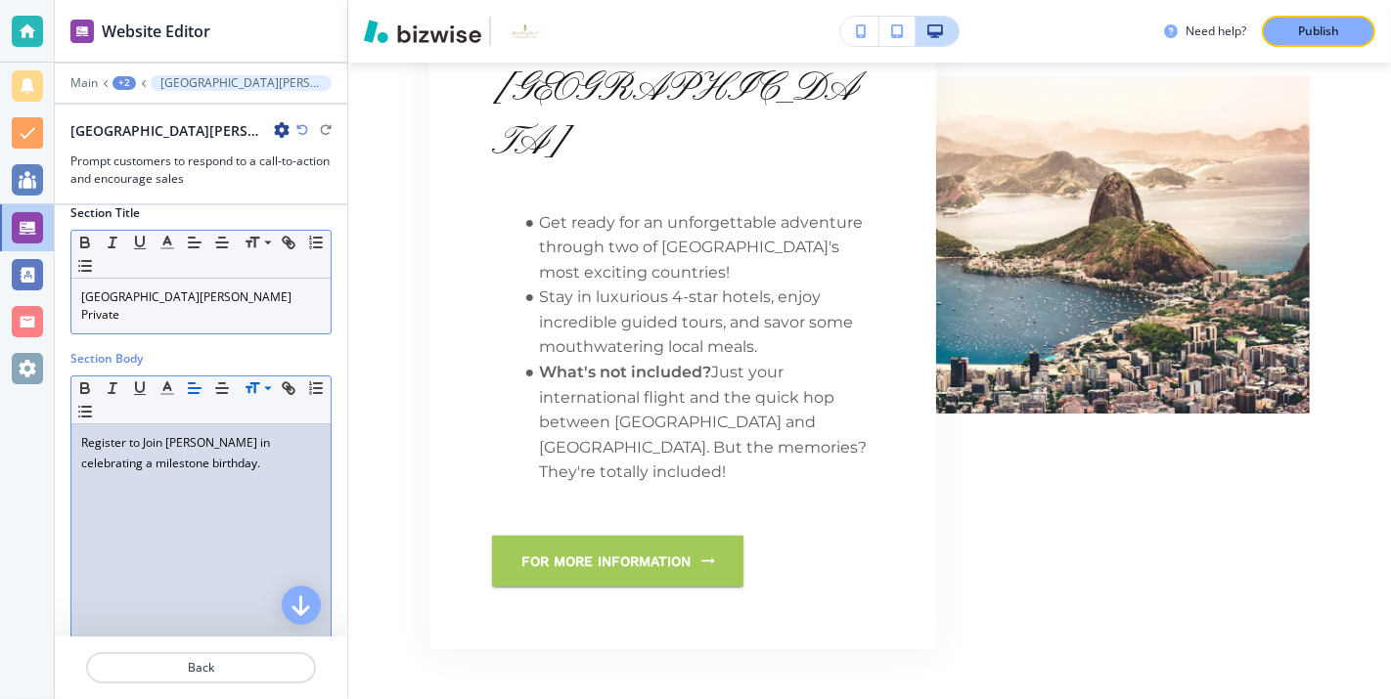
click at [233, 294] on p "[GEOGRAPHIC_DATA][PERSON_NAME] Private" at bounding box center [201, 306] width 240 height 35
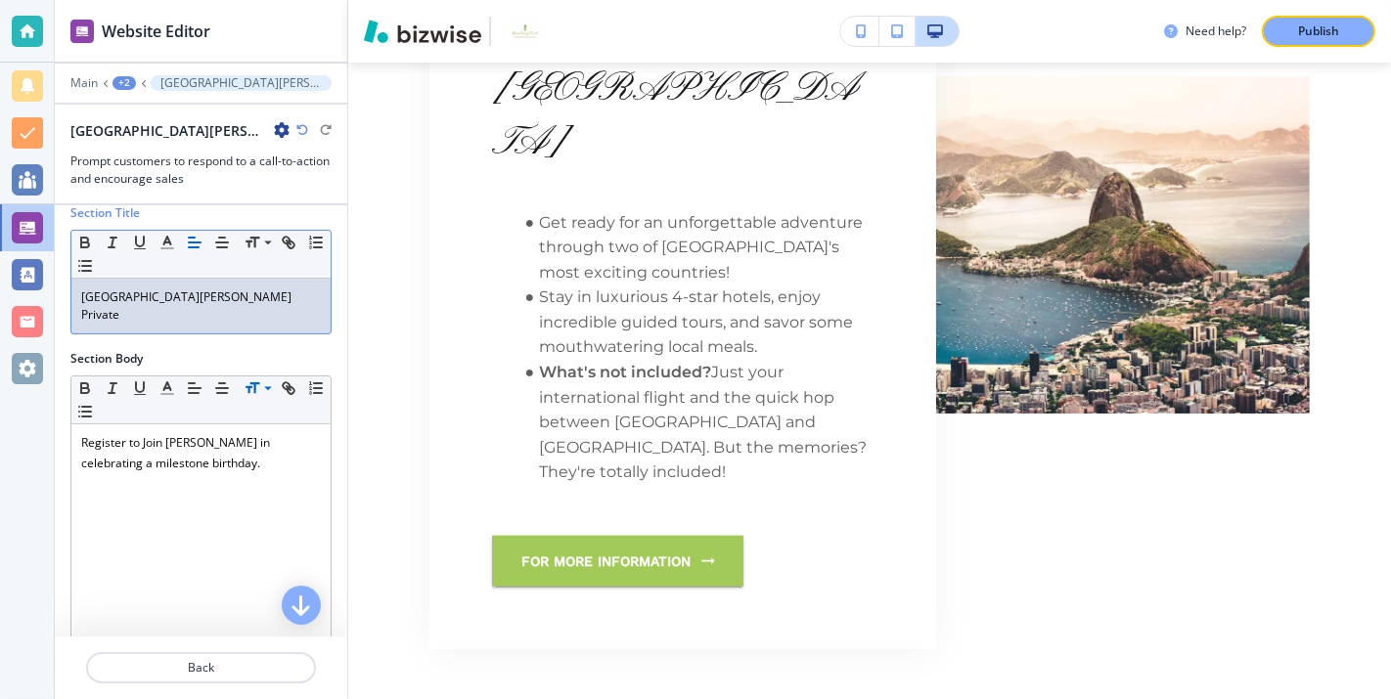
click at [219, 316] on div "Section Title Small Normal Large Huge [GEOGRAPHIC_DATA][PERSON_NAME] Private" at bounding box center [201, 277] width 292 height 146
drag, startPoint x: 230, startPoint y: 291, endPoint x: 62, endPoint y: 289, distance: 168.3
click at [62, 289] on div "Section Title Small Normal Large Huge [GEOGRAPHIC_DATA][PERSON_NAME] Private" at bounding box center [201, 277] width 292 height 146
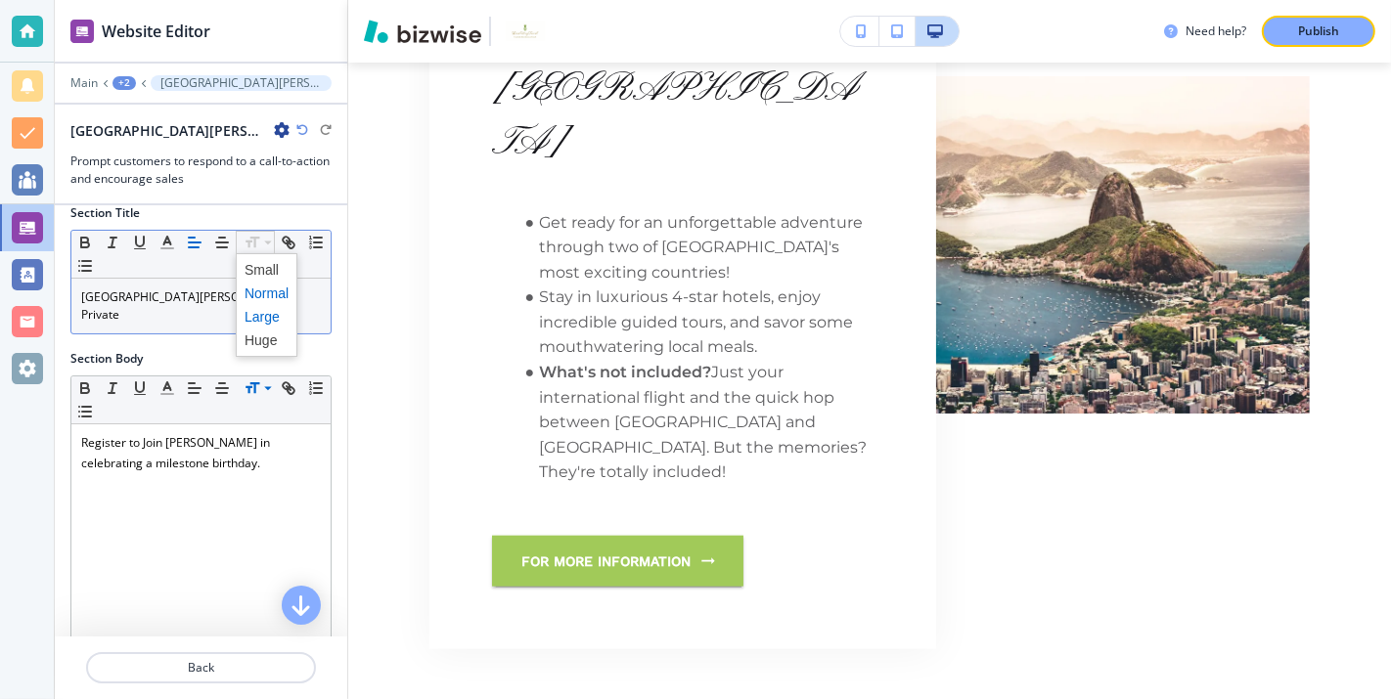
click at [278, 319] on span at bounding box center [267, 316] width 44 height 23
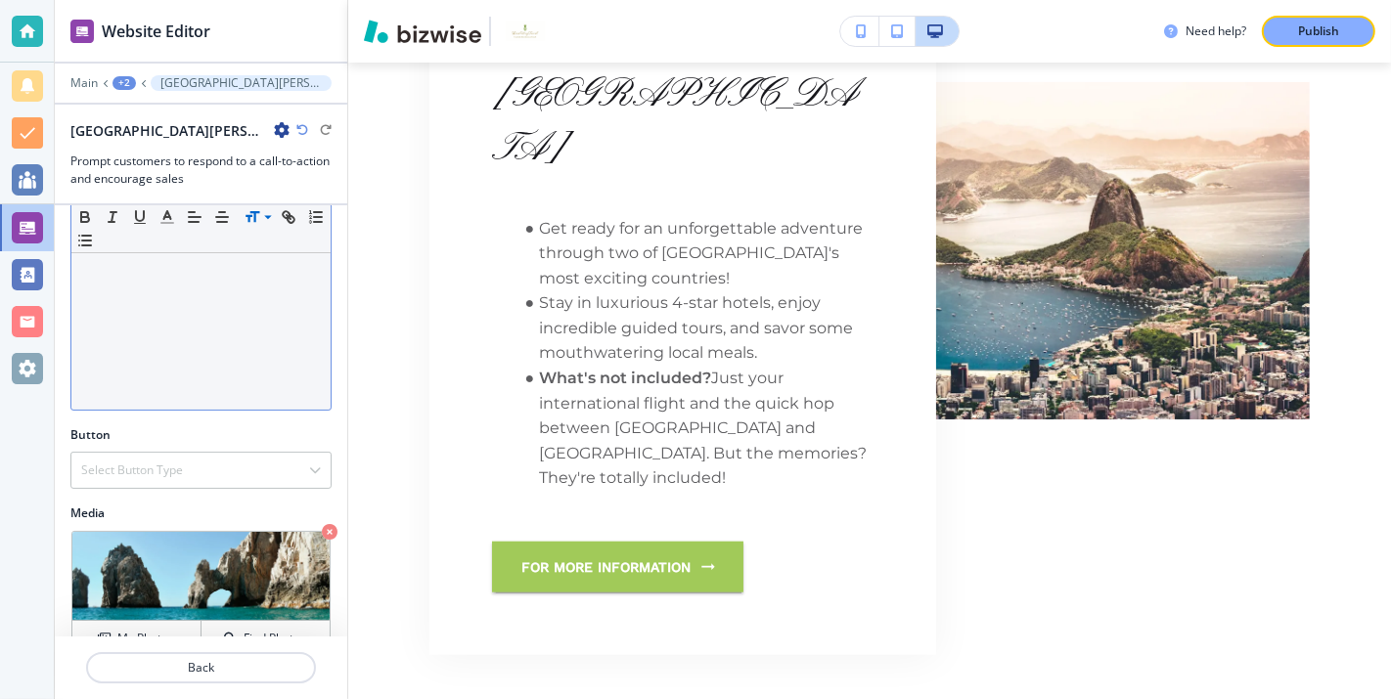
scroll to position [299, 0]
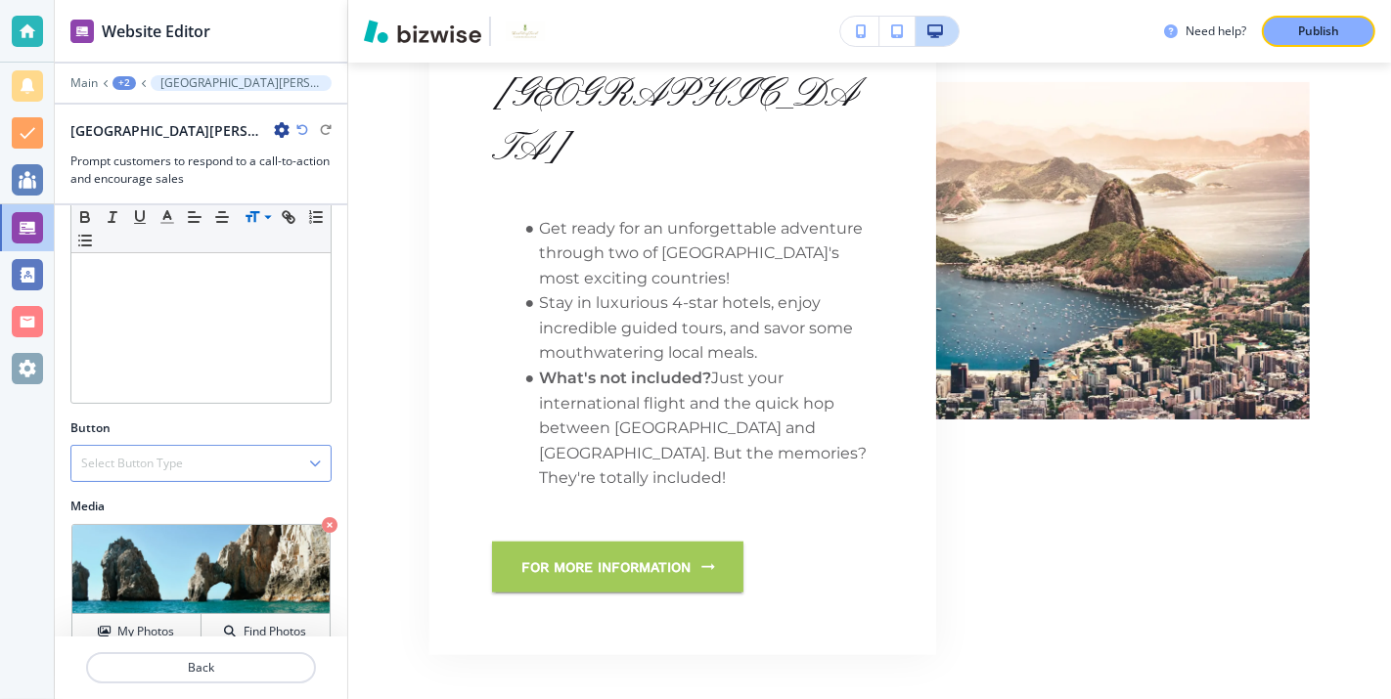
click at [315, 458] on icon "button" at bounding box center [315, 464] width 12 height 12
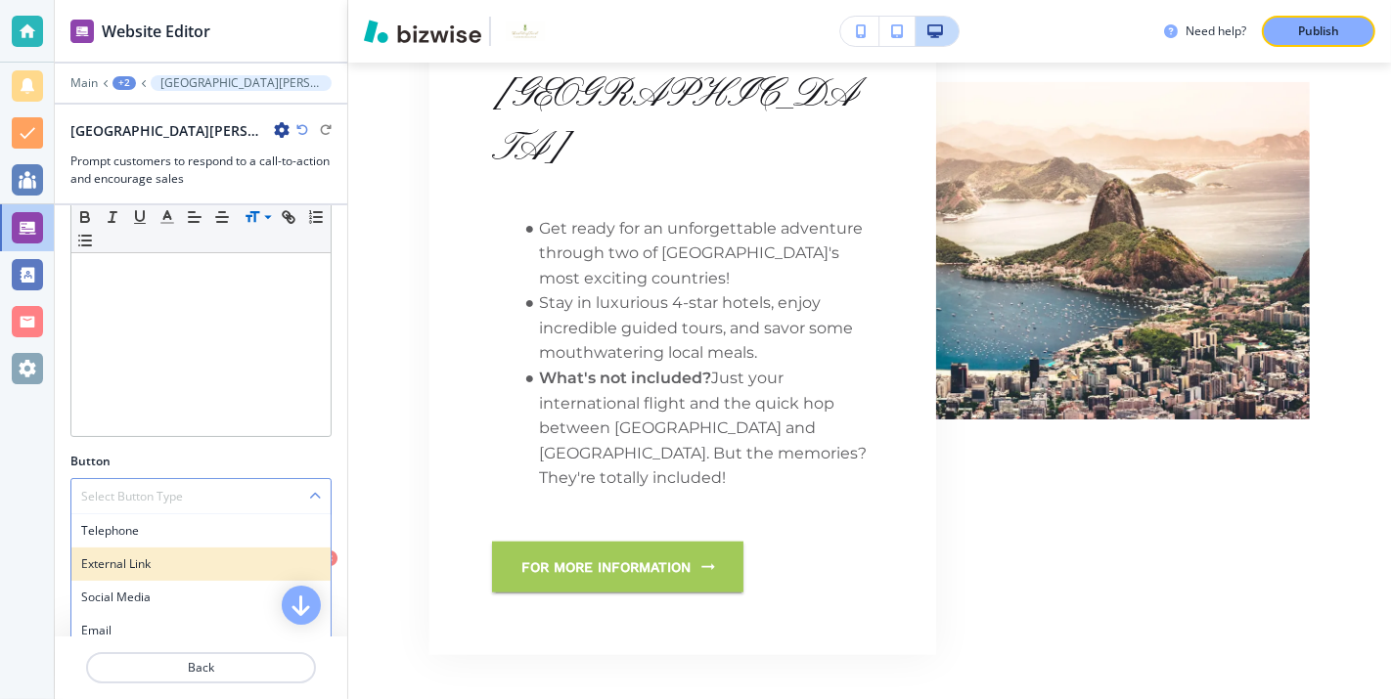
scroll to position [264, 0]
click at [175, 557] on h4 "External Link" at bounding box center [201, 566] width 240 height 18
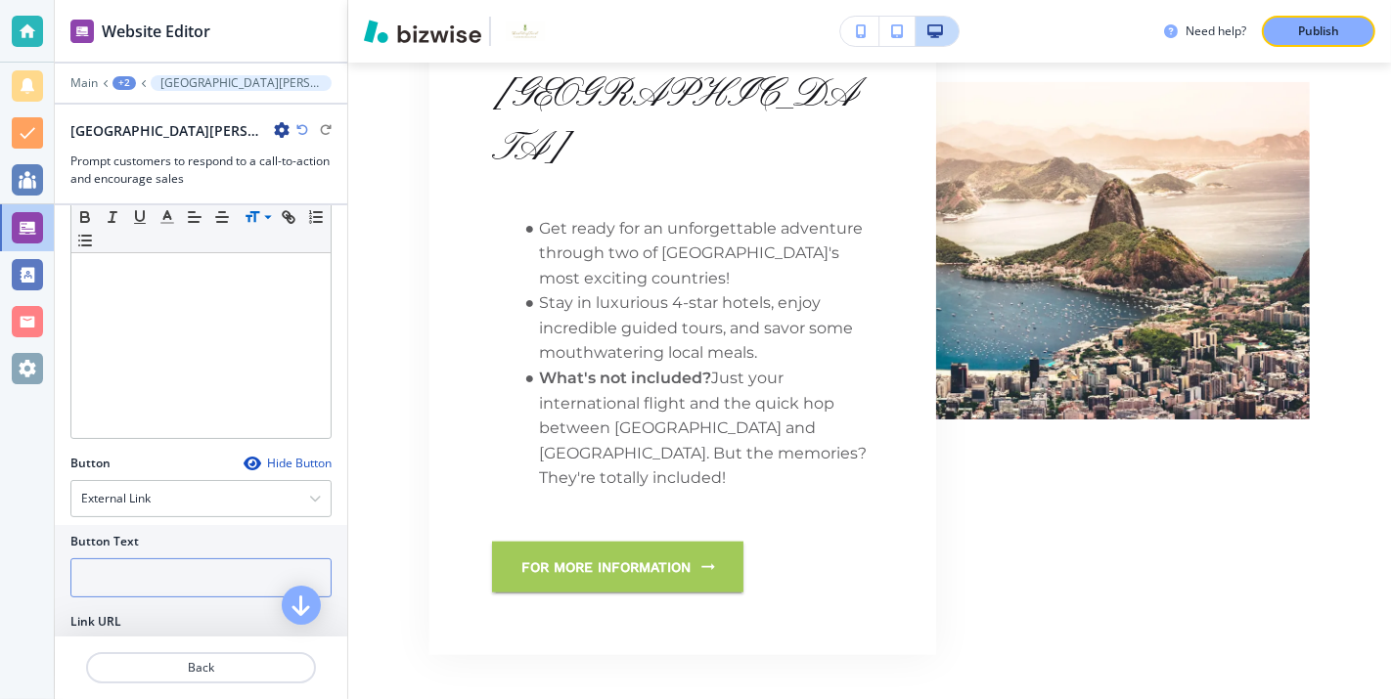
click at [191, 558] on input "text" at bounding box center [200, 577] width 261 height 39
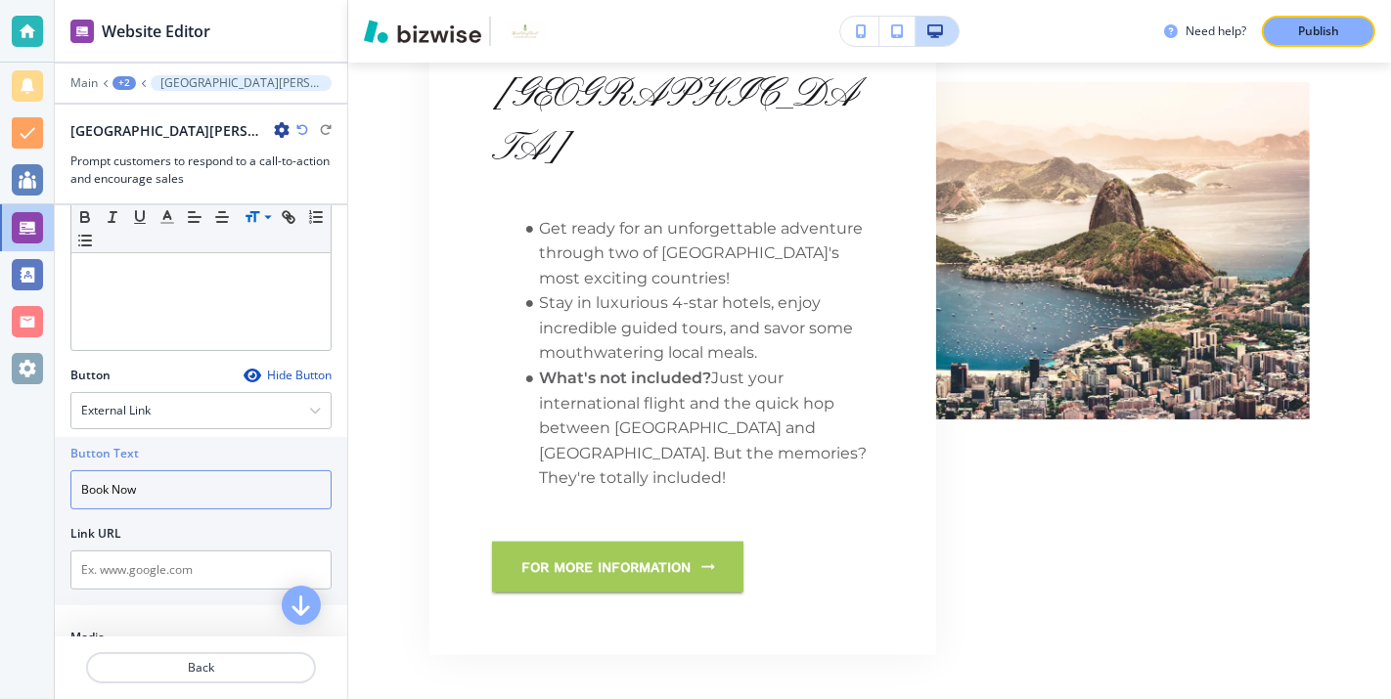
scroll to position [369, 0]
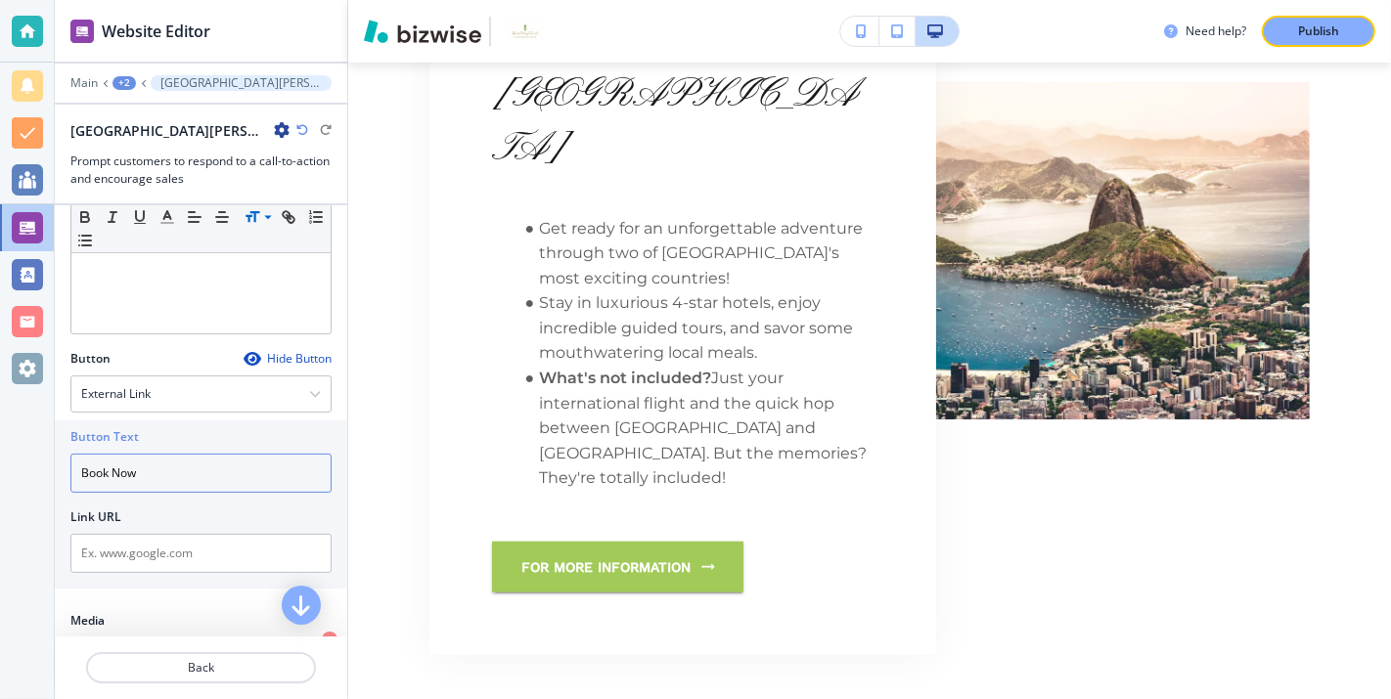
type input "Book Now"
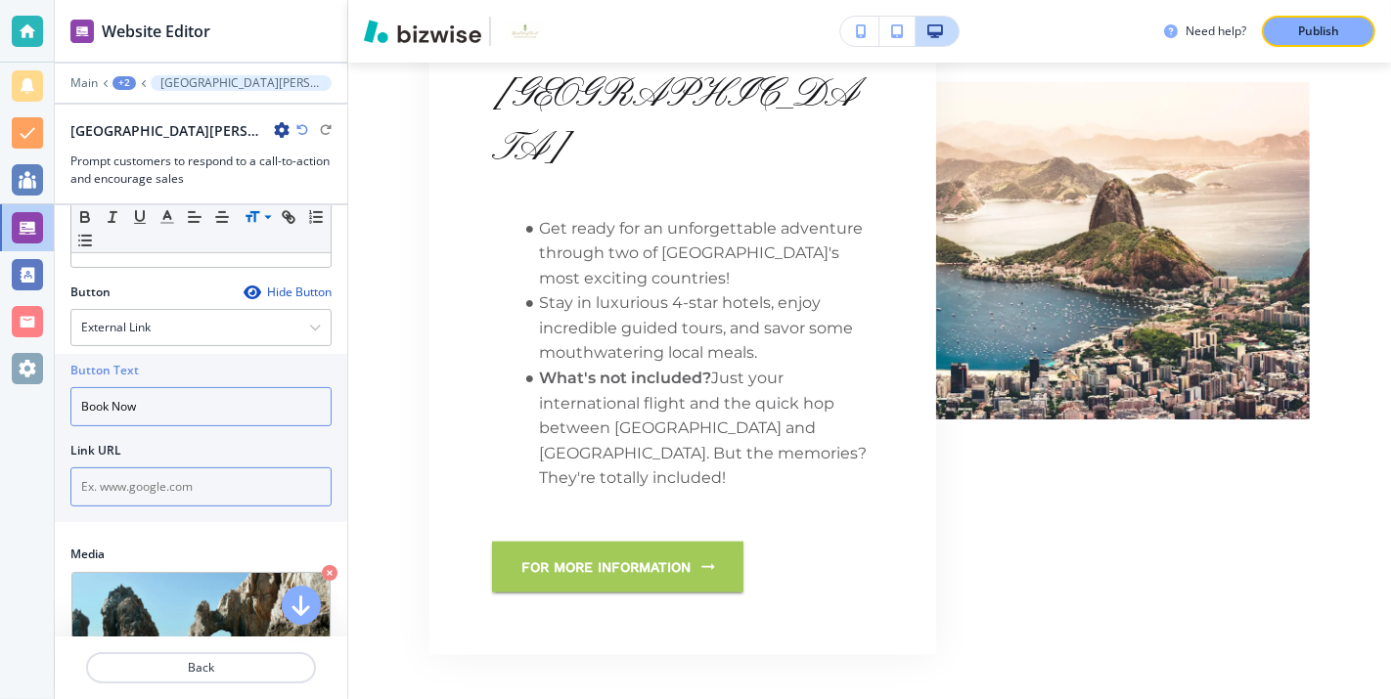
scroll to position [454, 0]
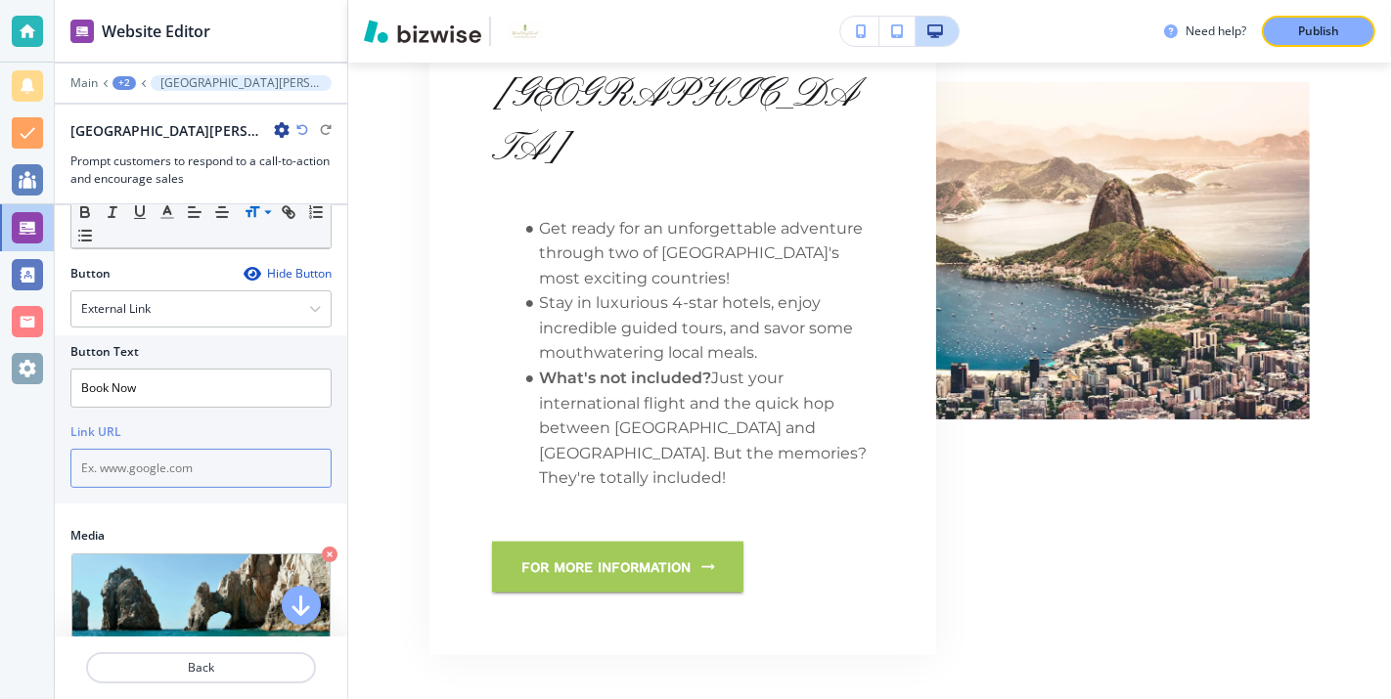
click at [193, 449] on input "text" at bounding box center [200, 468] width 261 height 39
paste input "<div><script src="[URL][DOMAIN_NAME]" id="wetravel_package_listing" data-env="[…"
type input "<div><script src="[URL][DOMAIN_NAME]" id="wetravel_package_listing" data-env="[…"
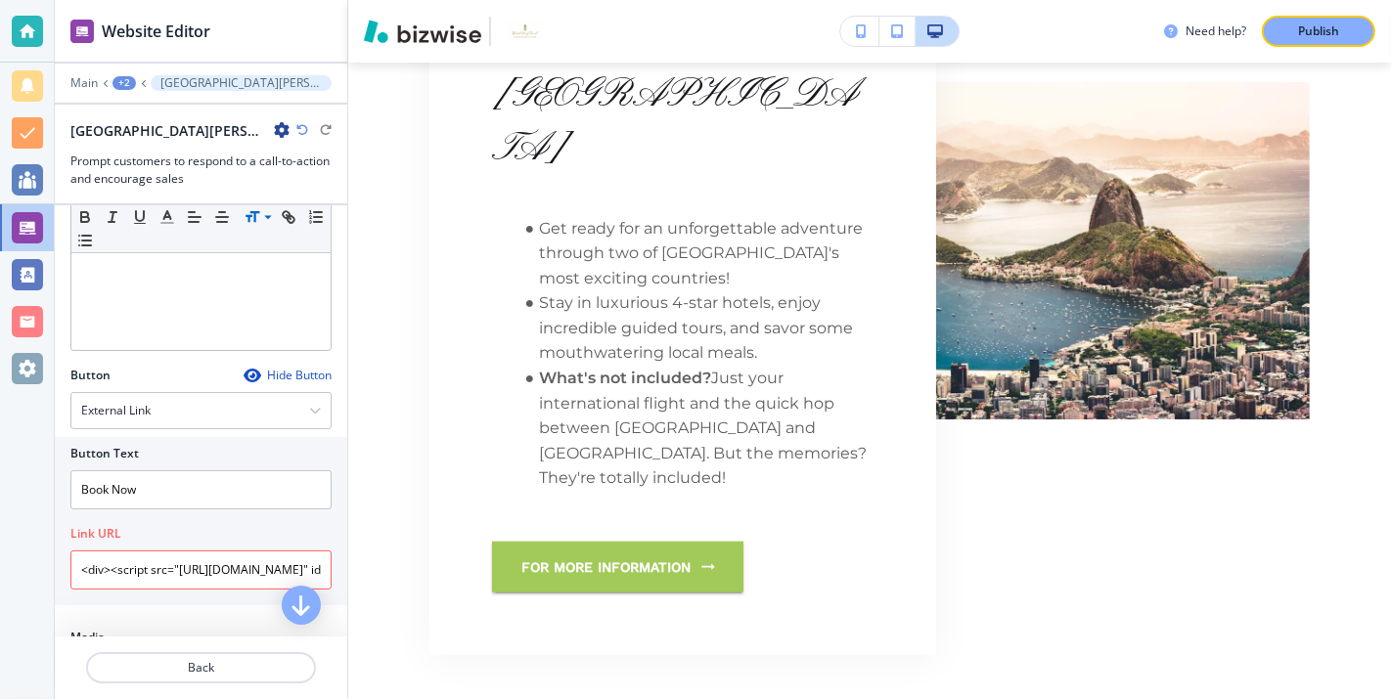
scroll to position [318, 0]
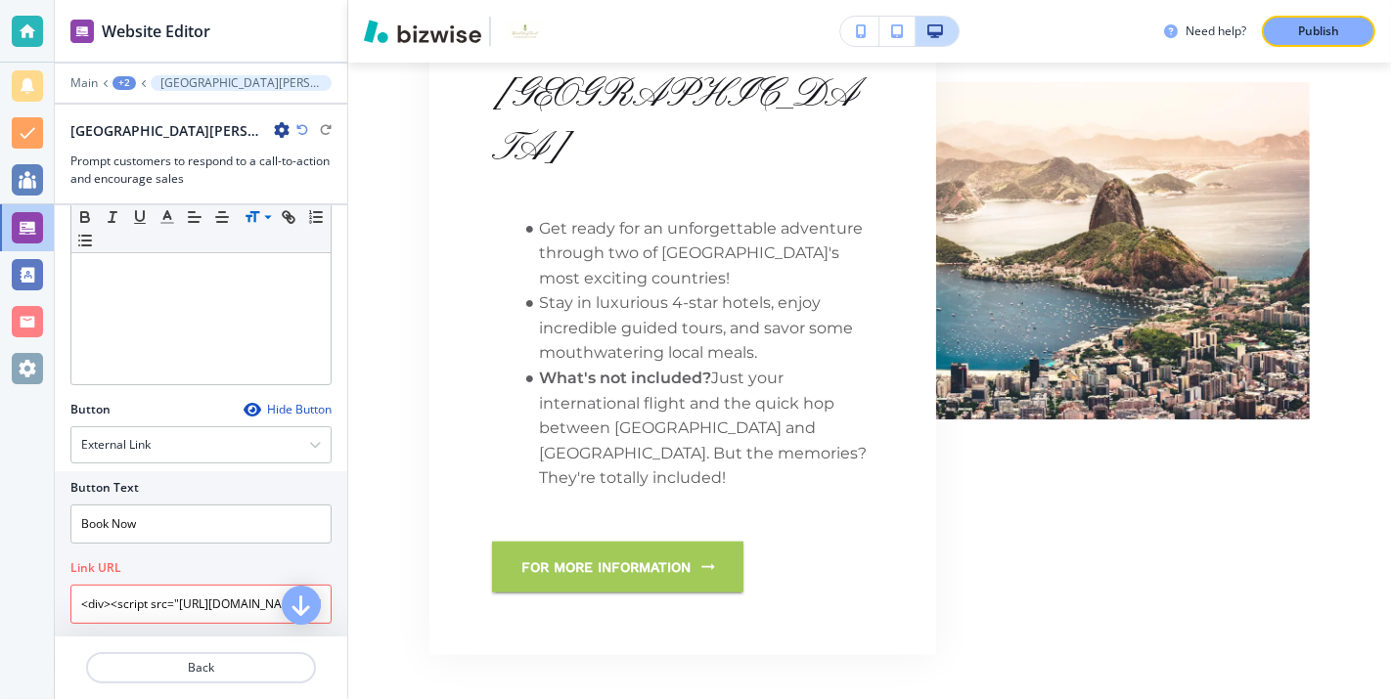
click at [281, 559] on div "Link URL" at bounding box center [200, 568] width 261 height 18
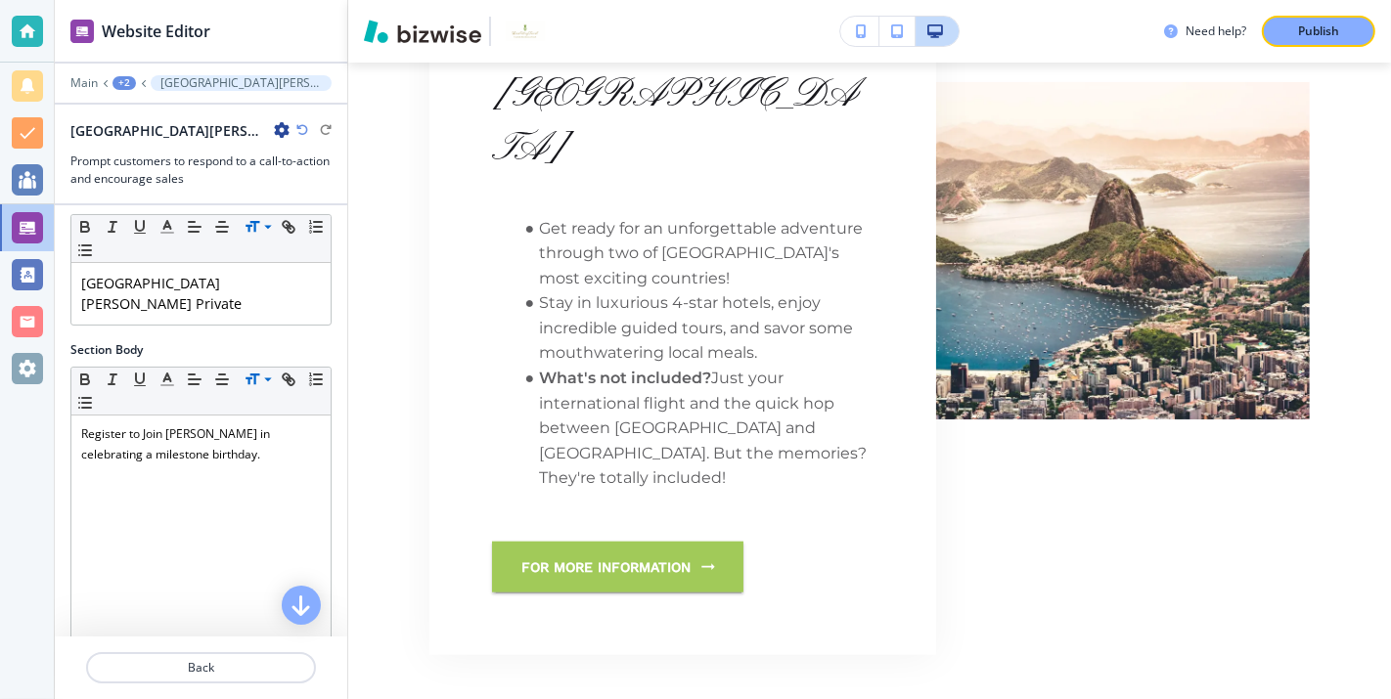
scroll to position [0, 0]
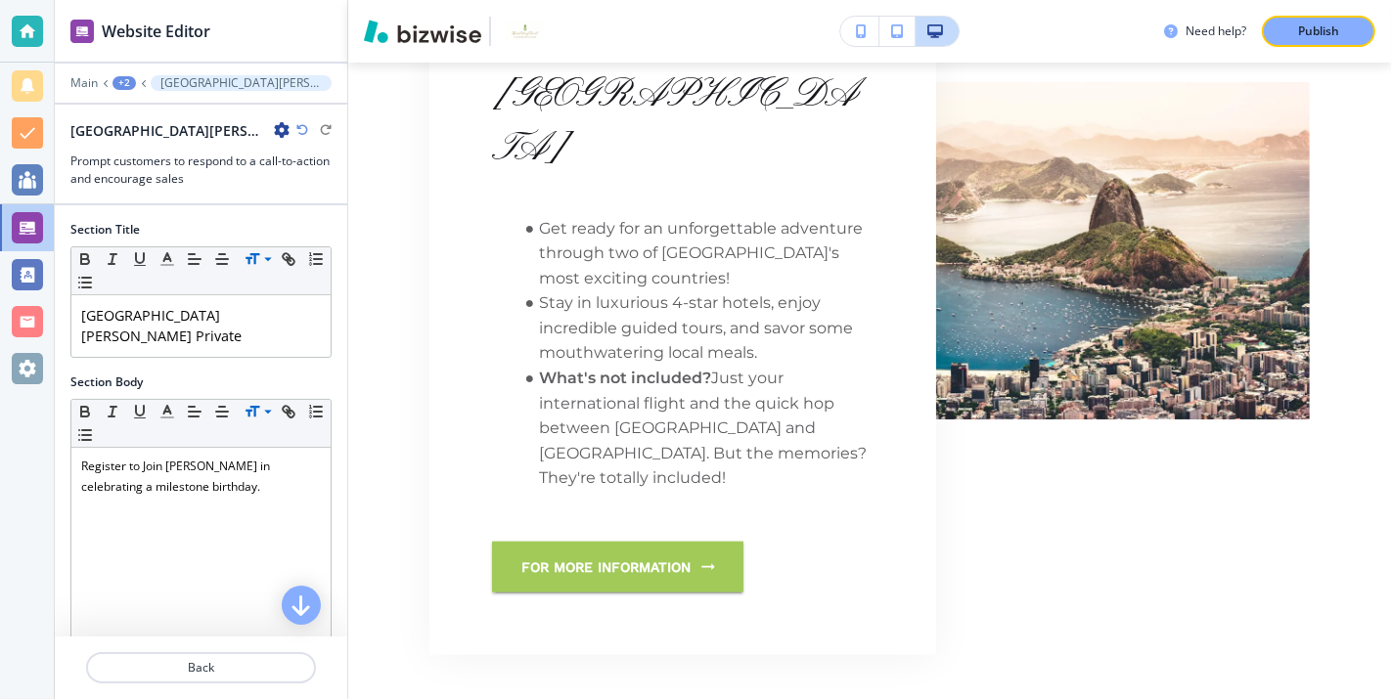
click at [274, 126] on icon "button" at bounding box center [282, 130] width 16 height 16
